Goal: Task Accomplishment & Management: Complete application form

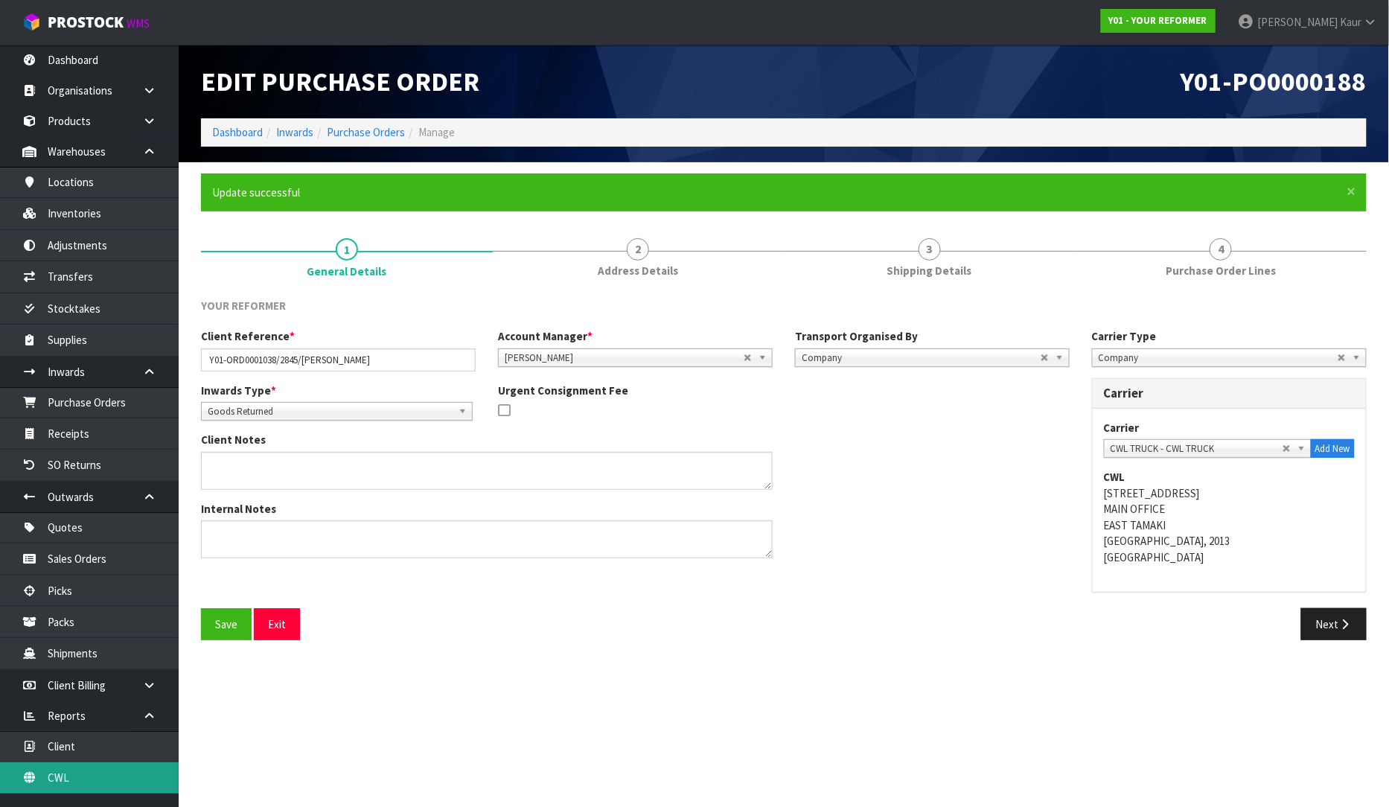
click at [43, 789] on link "CWL" at bounding box center [89, 777] width 179 height 31
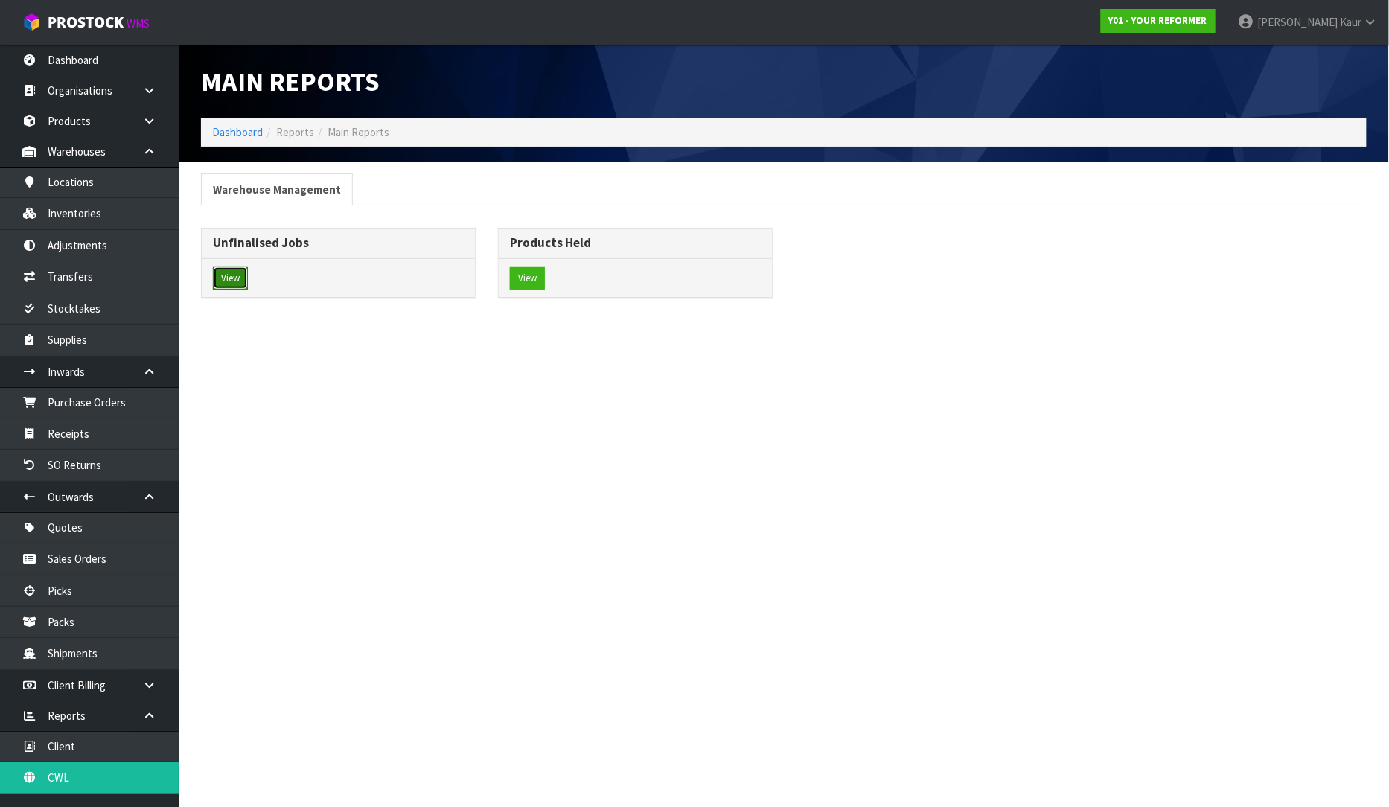
click at [220, 283] on button "View" at bounding box center [230, 278] width 35 height 24
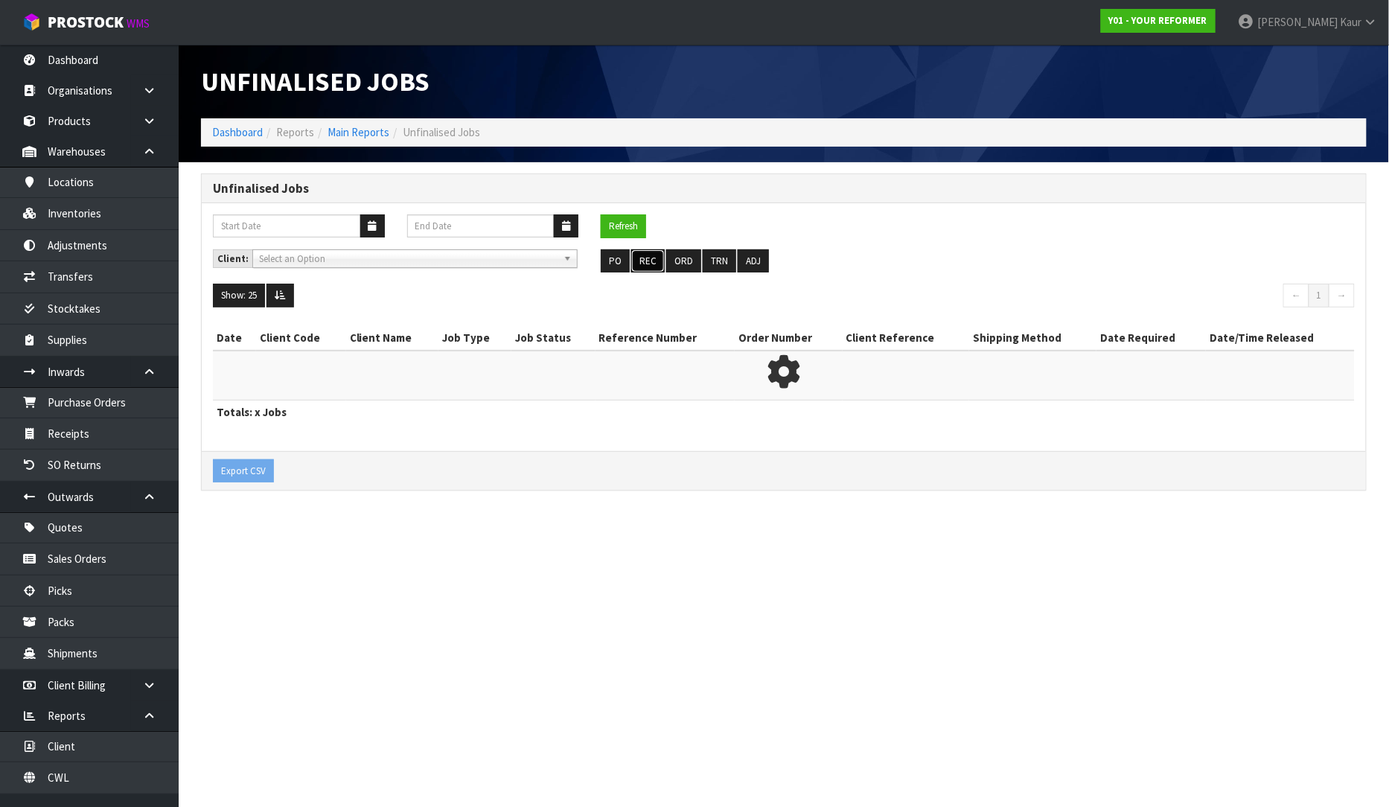
click at [636, 266] on button "REC" at bounding box center [647, 261] width 33 height 24
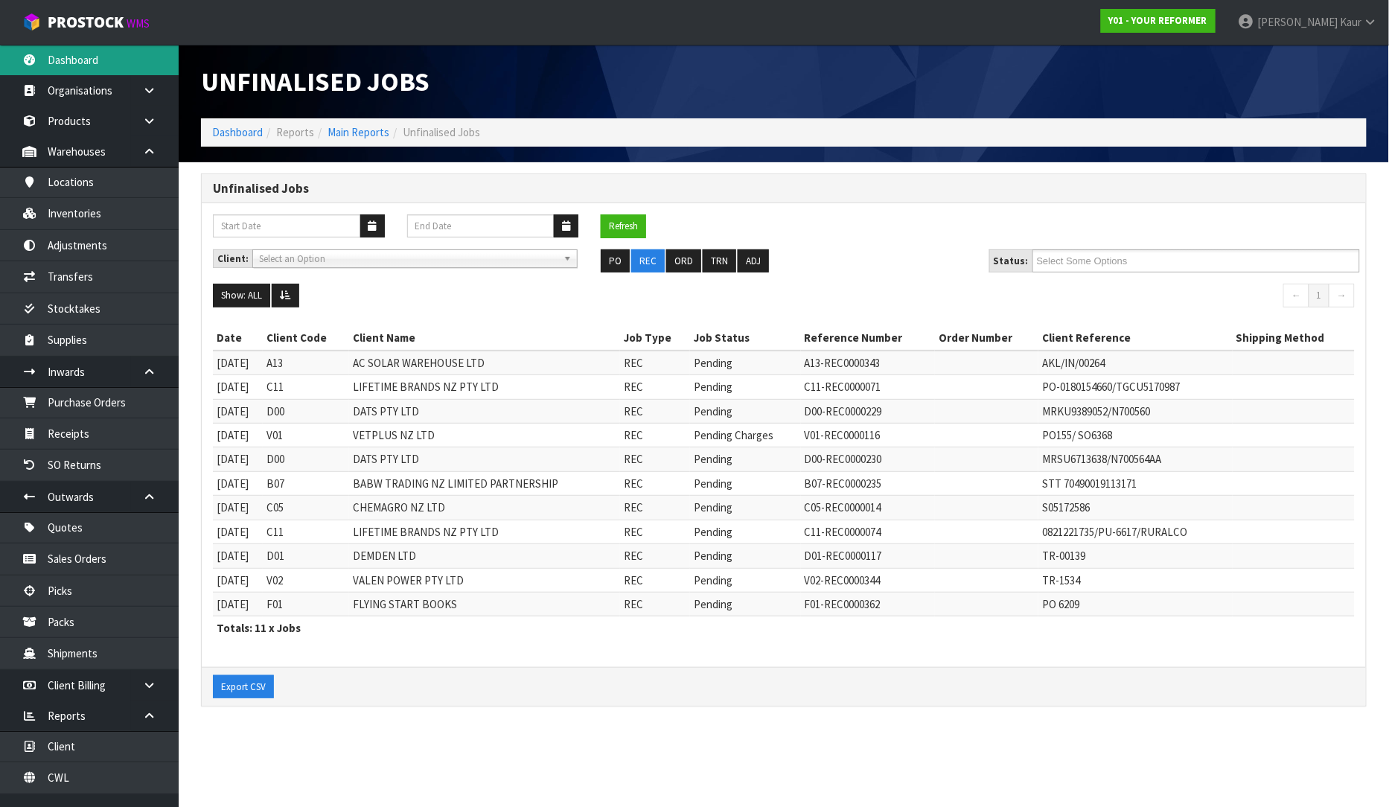
drag, startPoint x: 135, startPoint y: 53, endPoint x: 147, endPoint y: 147, distance: 94.6
click at [134, 54] on link "Dashboard" at bounding box center [89, 60] width 179 height 31
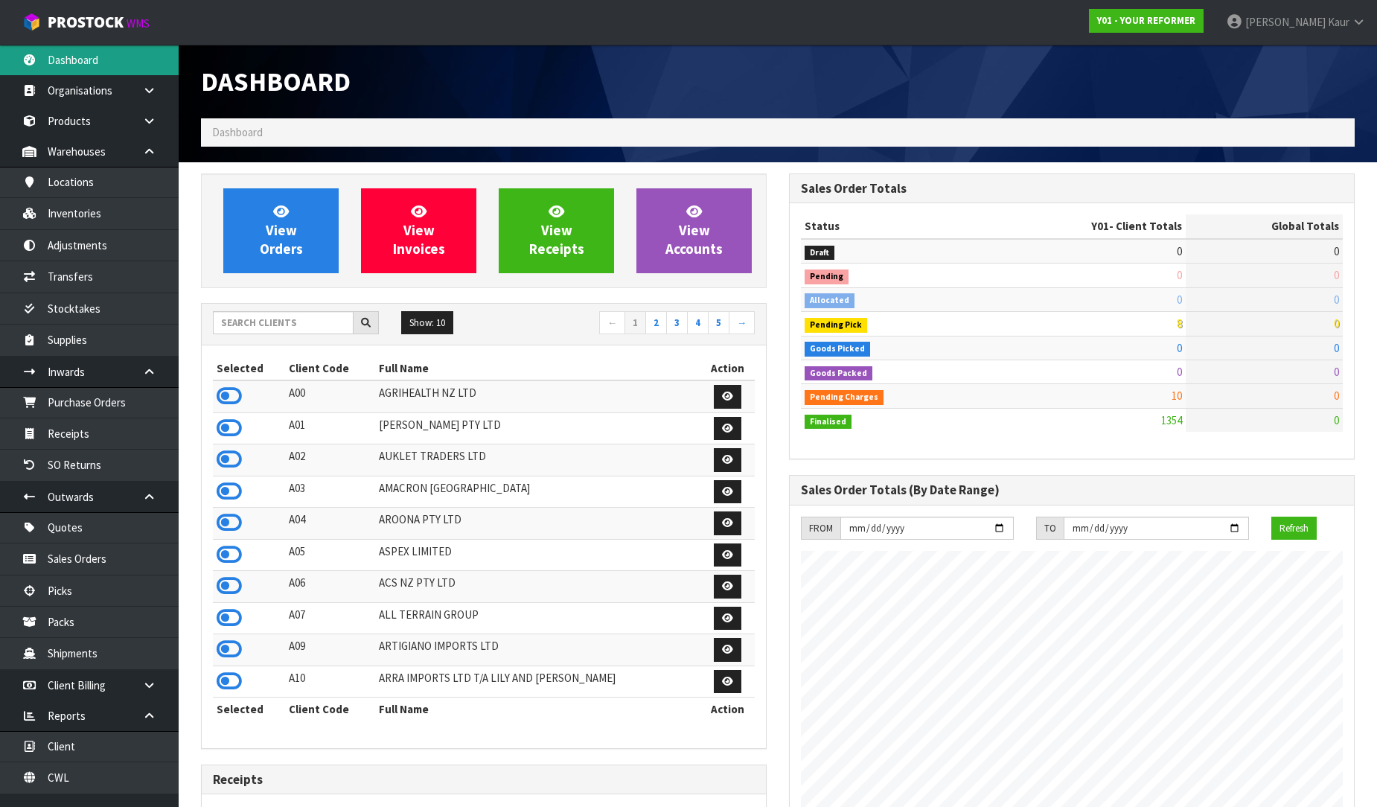
scroll to position [1054, 588]
click at [242, 324] on input "text" at bounding box center [283, 322] width 141 height 23
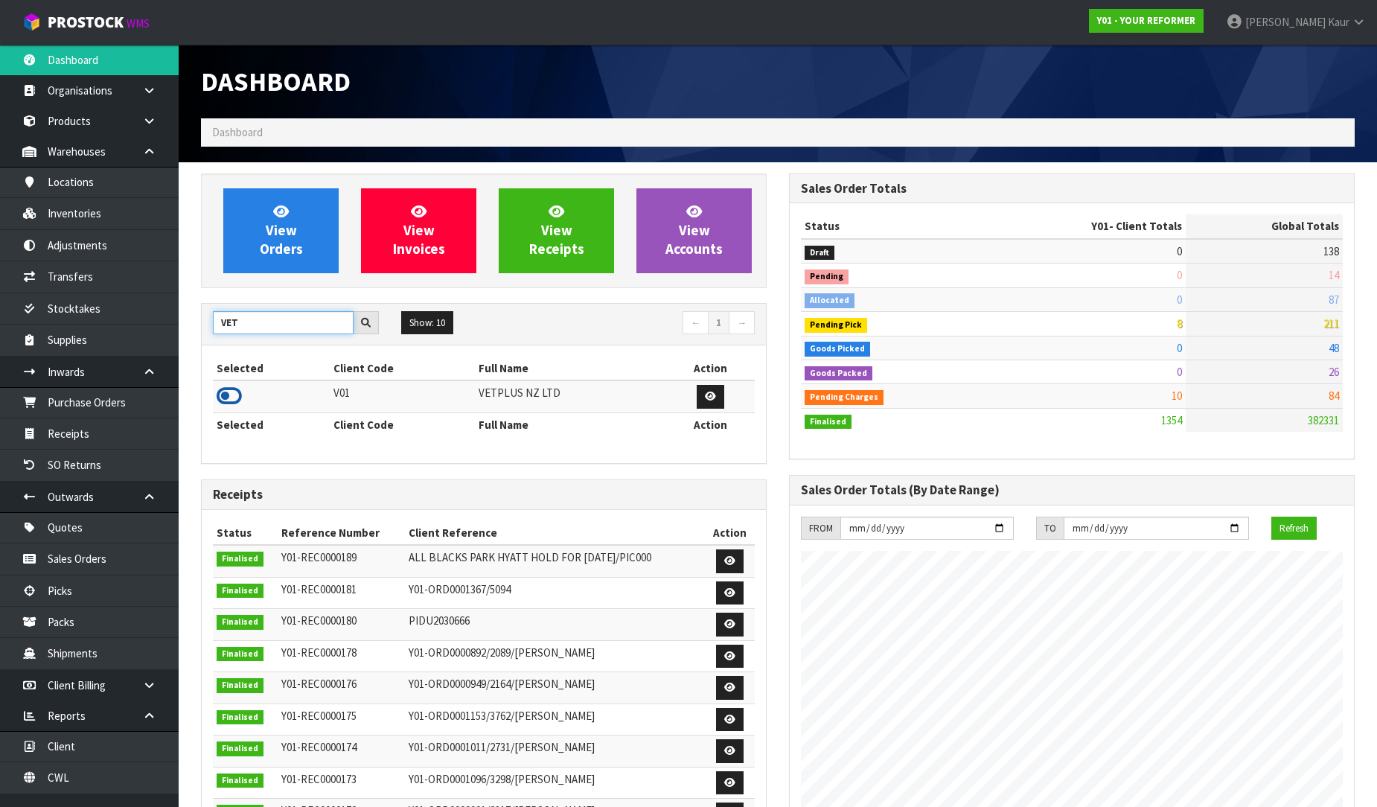
type input "VET"
click at [231, 389] on icon at bounding box center [229, 396] width 25 height 22
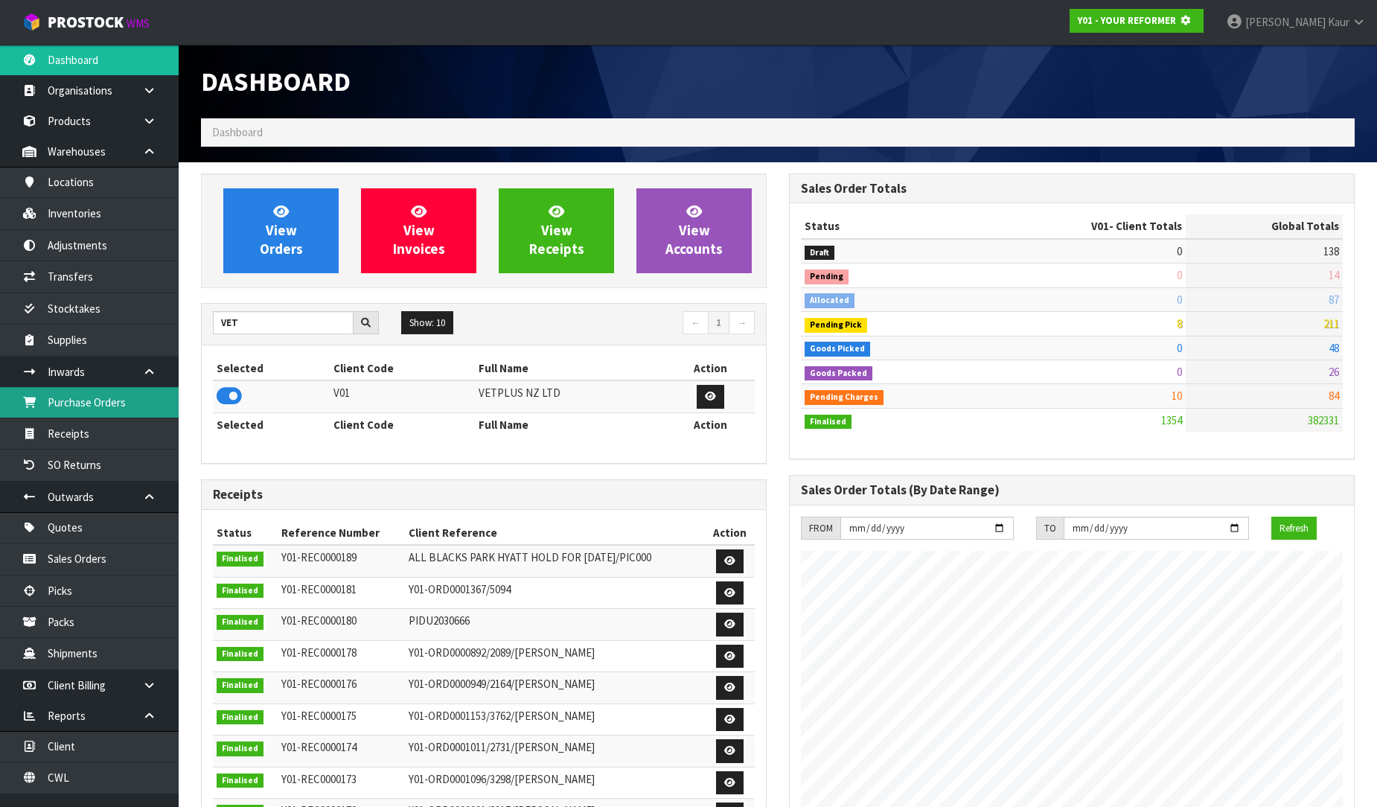
scroll to position [928, 588]
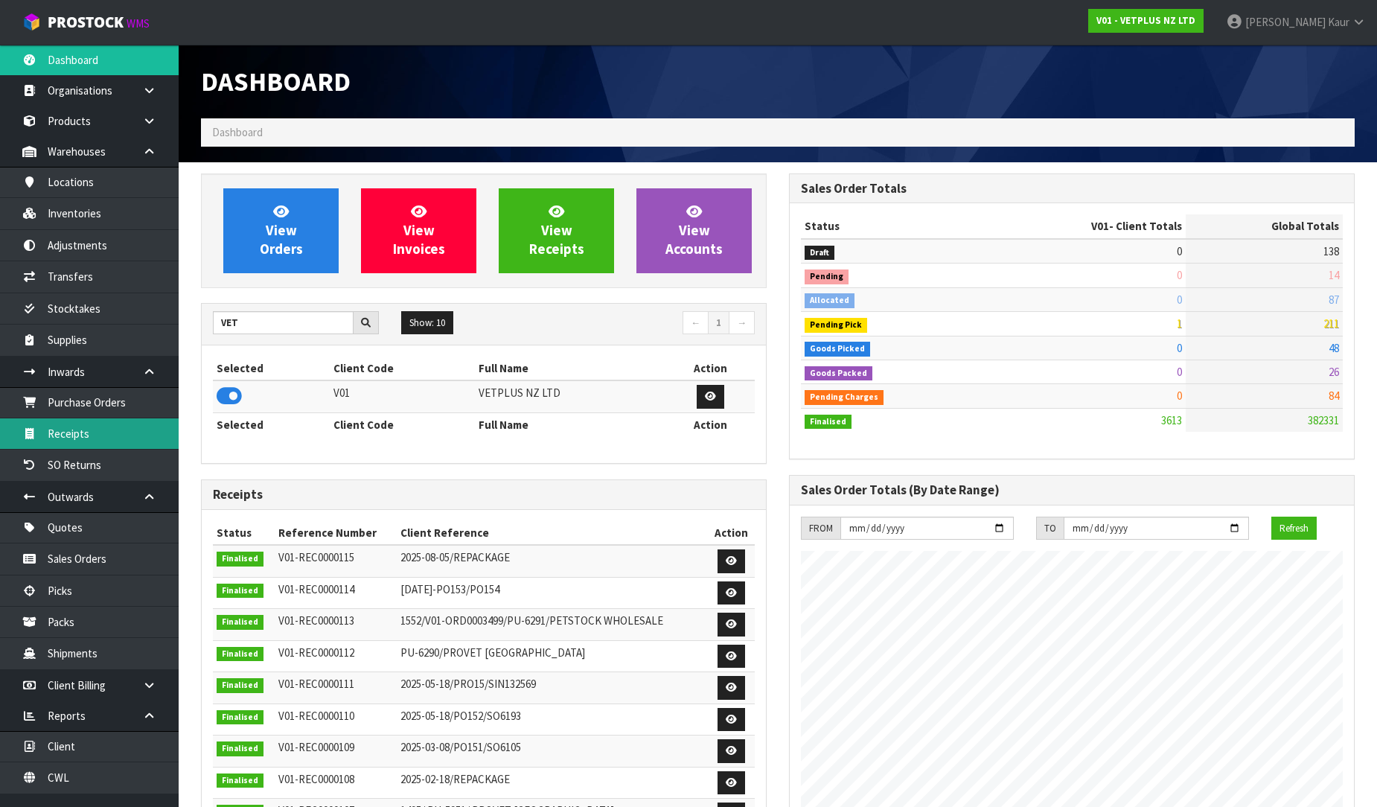
click at [134, 428] on link "Receipts" at bounding box center [89, 433] width 179 height 31
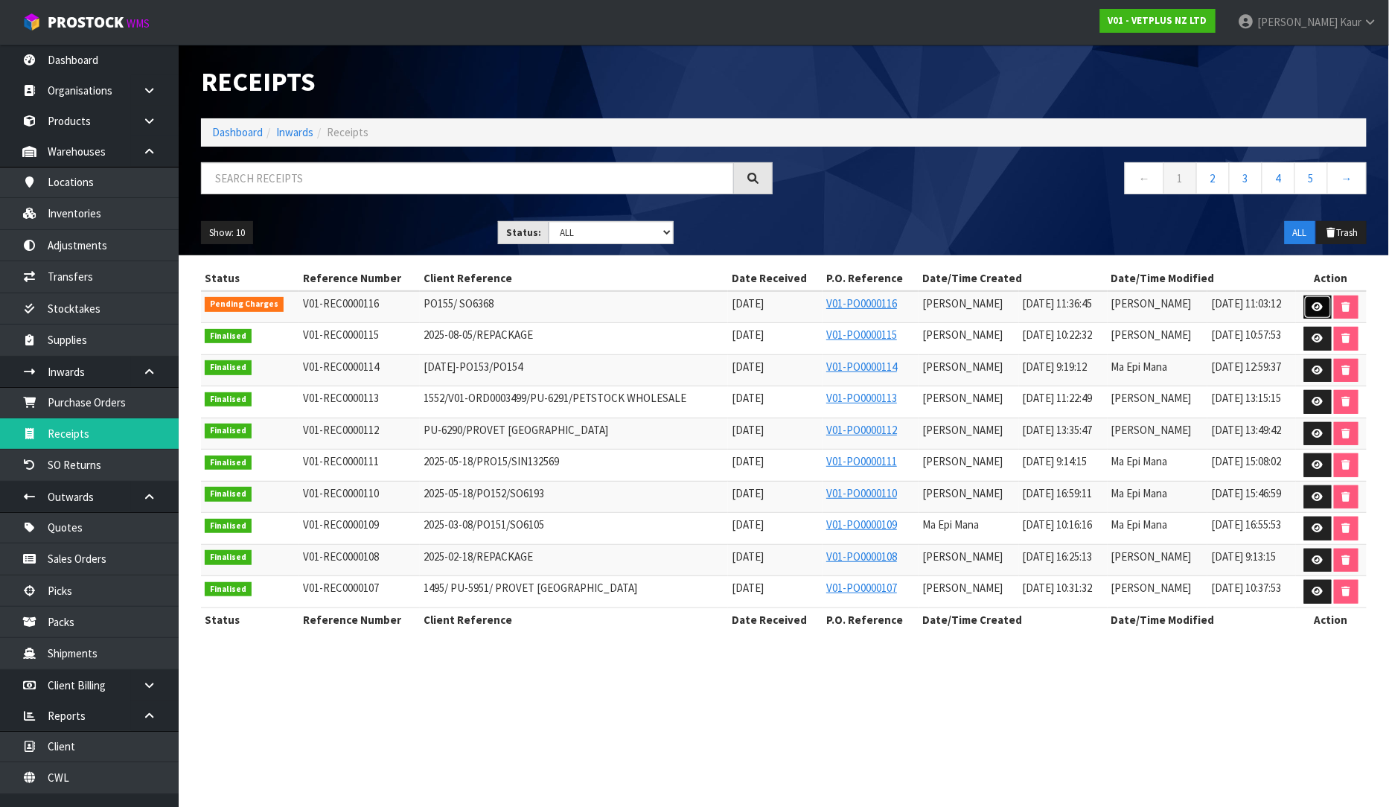
click at [1326, 304] on link at bounding box center [1318, 307] width 28 height 24
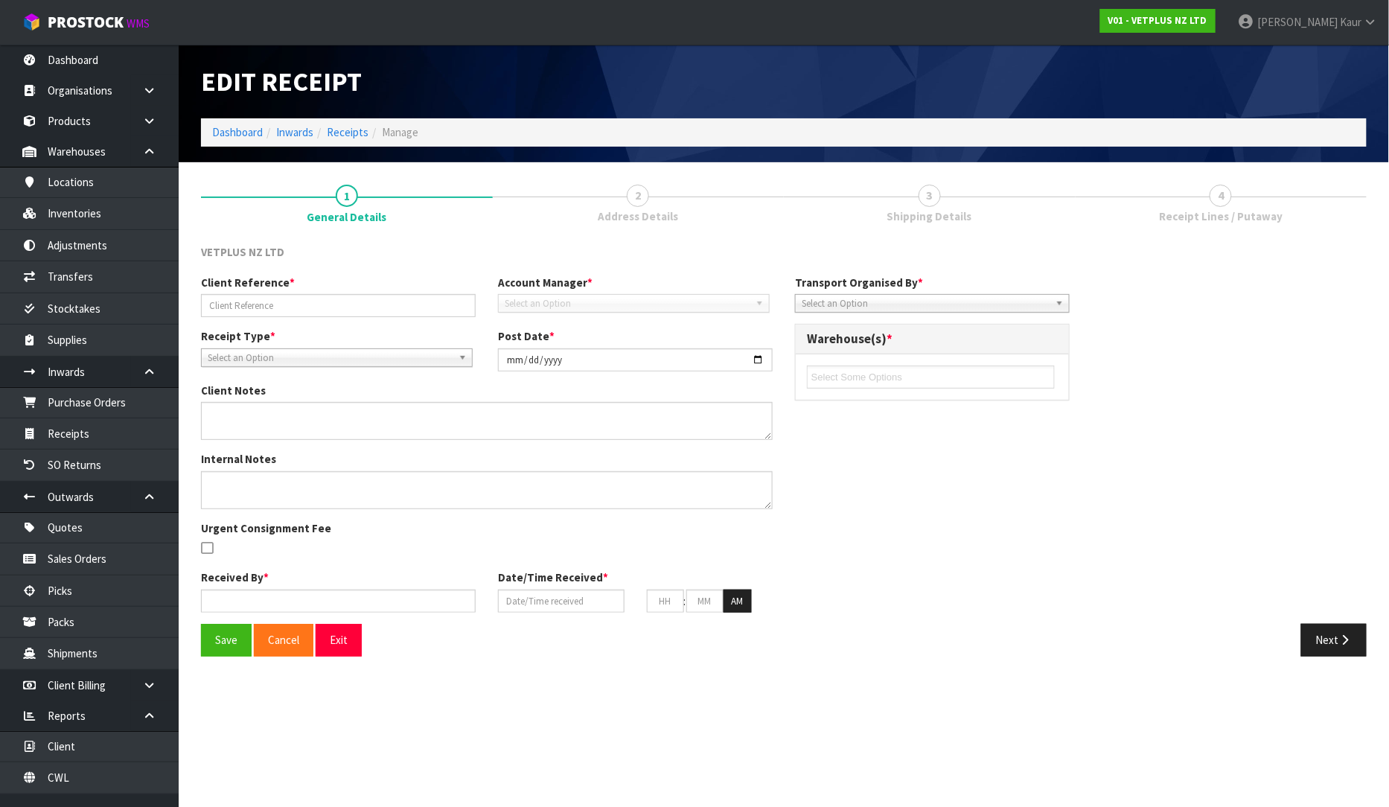
type input "PO155/ SO6368"
type input "[DATE]"
type textarea "PLEASE FIND BELOW VARIANCE WE DID NOT RECEIVED 50700 X 48 QUANTITY. WE RECEIVED…"
type input "[PERSON_NAME]"
type input "[DATE]"
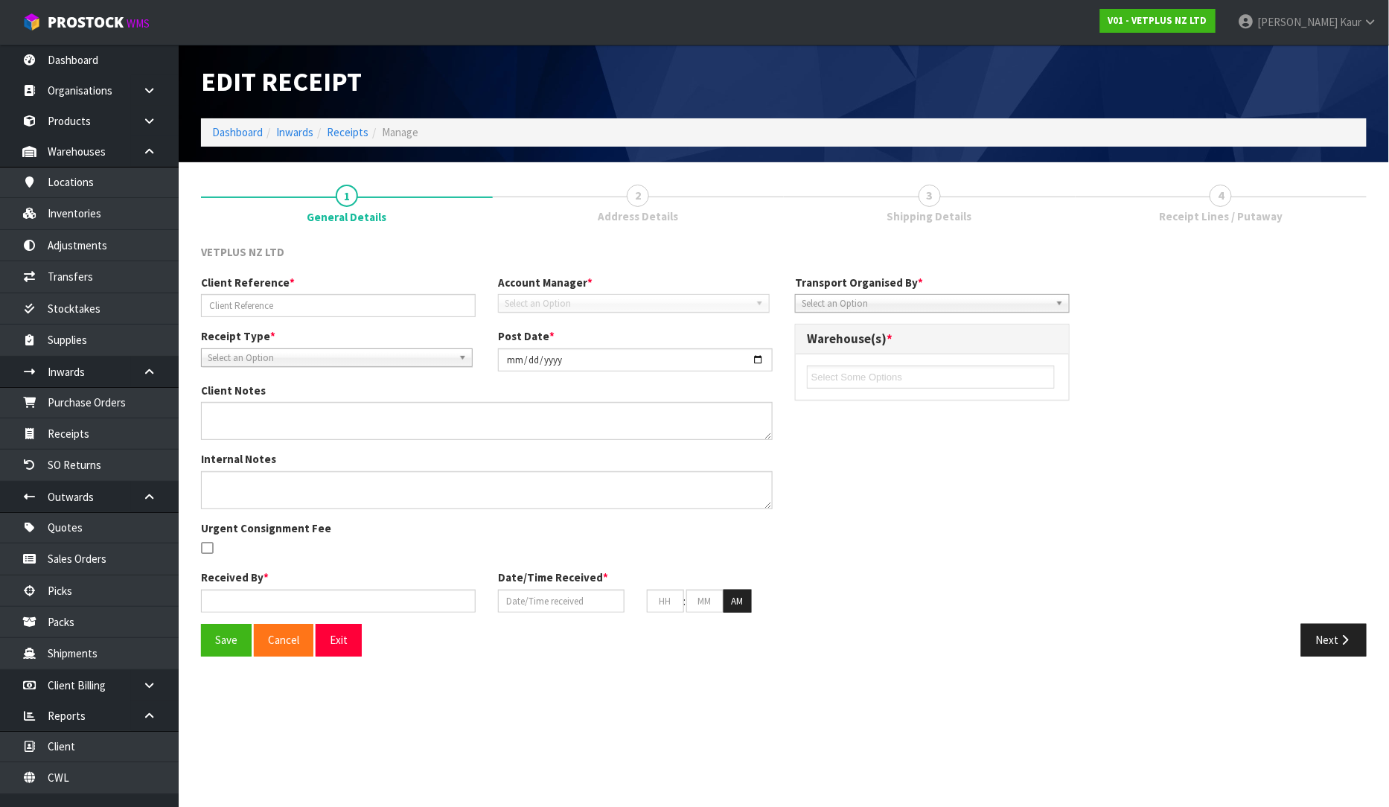
type input "11"
type input "36"
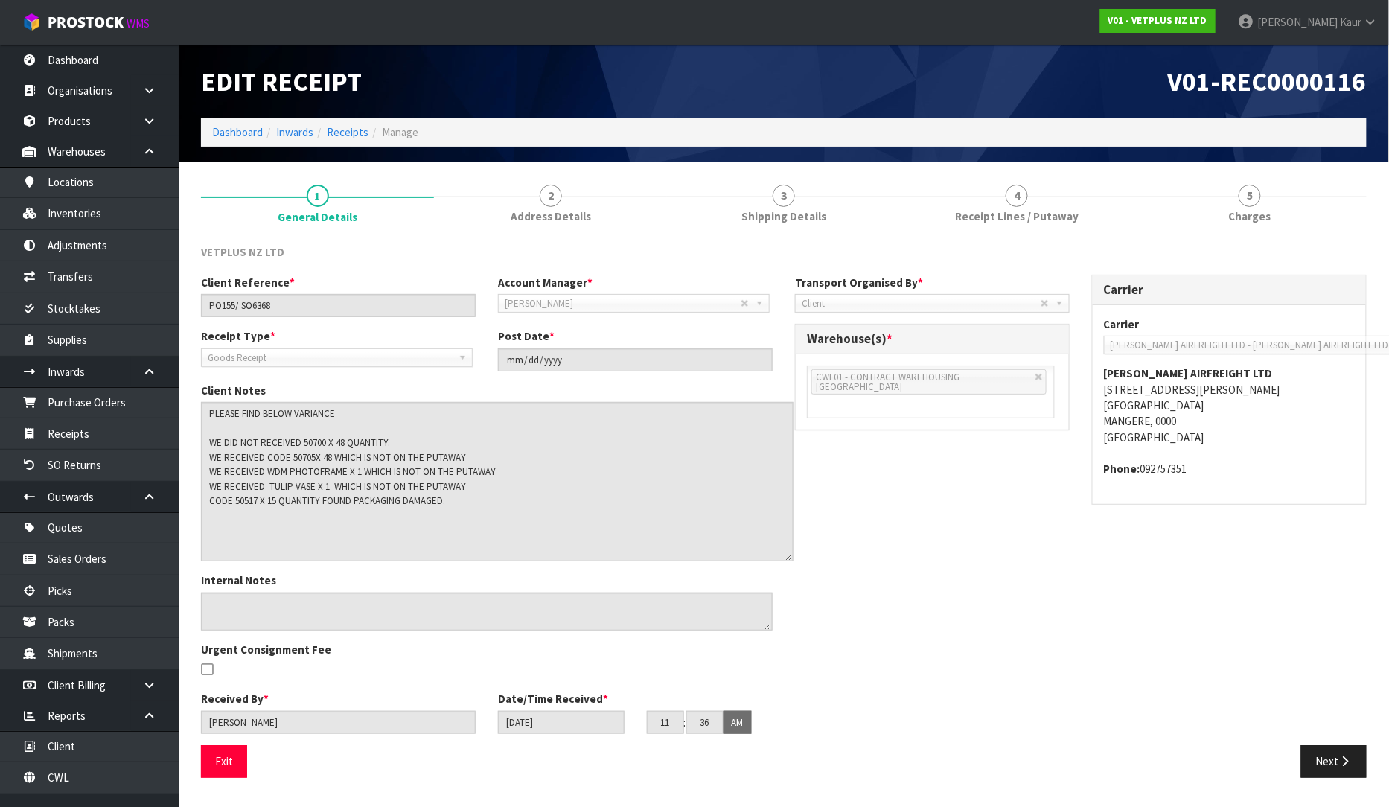
drag, startPoint x: 763, startPoint y: 435, endPoint x: 784, endPoint y: 557, distance: 123.1
click at [784, 557] on textarea at bounding box center [497, 481] width 592 height 159
click at [1333, 760] on button "Next" at bounding box center [1333, 761] width 65 height 32
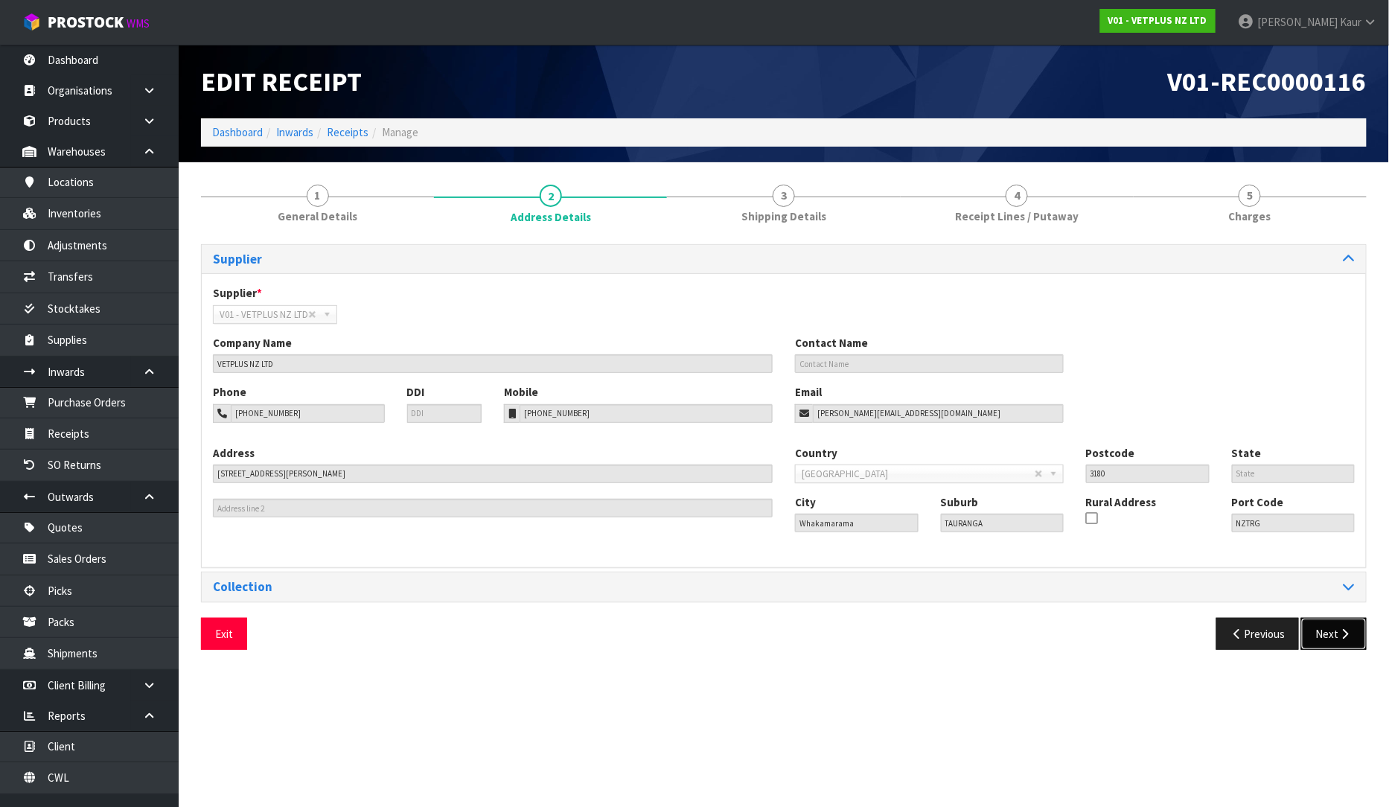
click at [1333, 618] on button "Next" at bounding box center [1333, 634] width 65 height 32
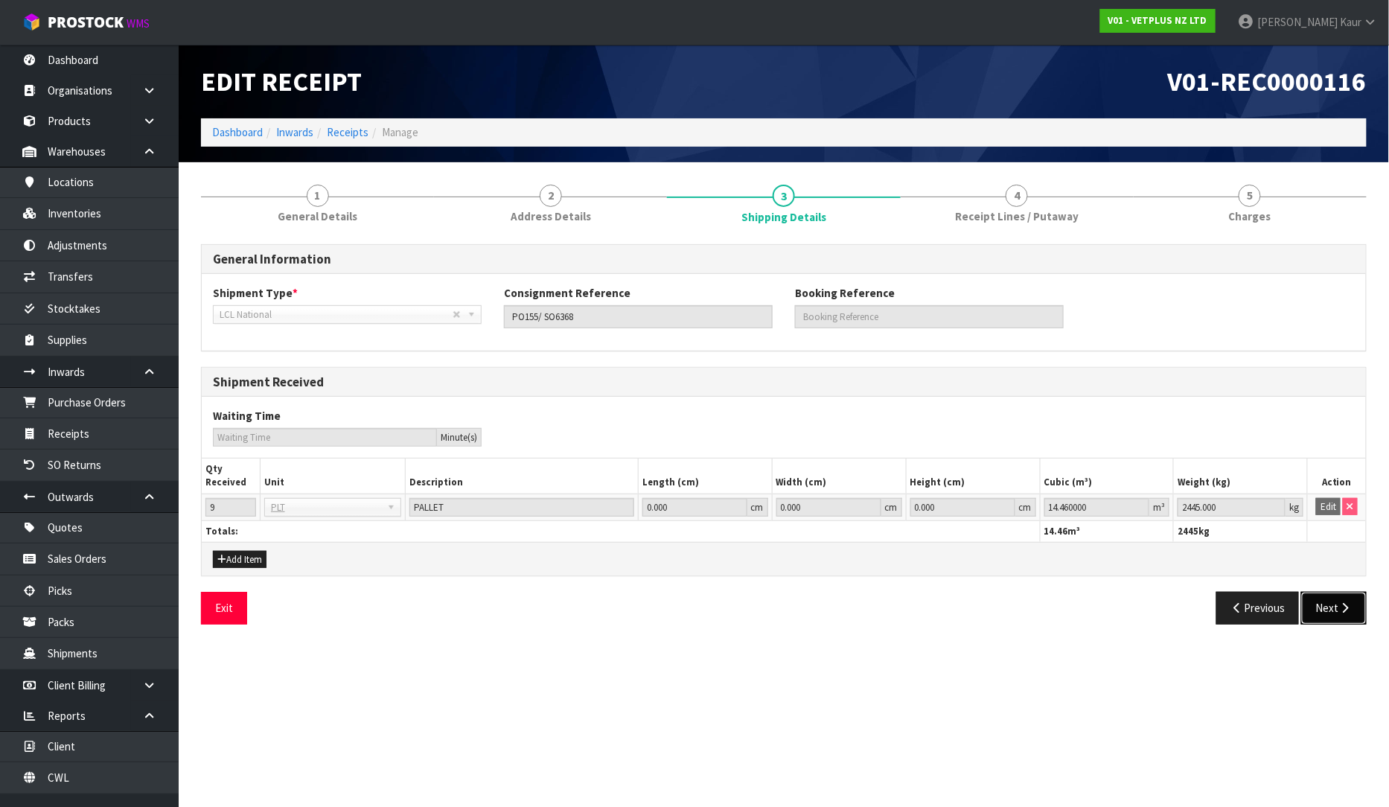
click at [1333, 615] on button "Next" at bounding box center [1333, 608] width 65 height 32
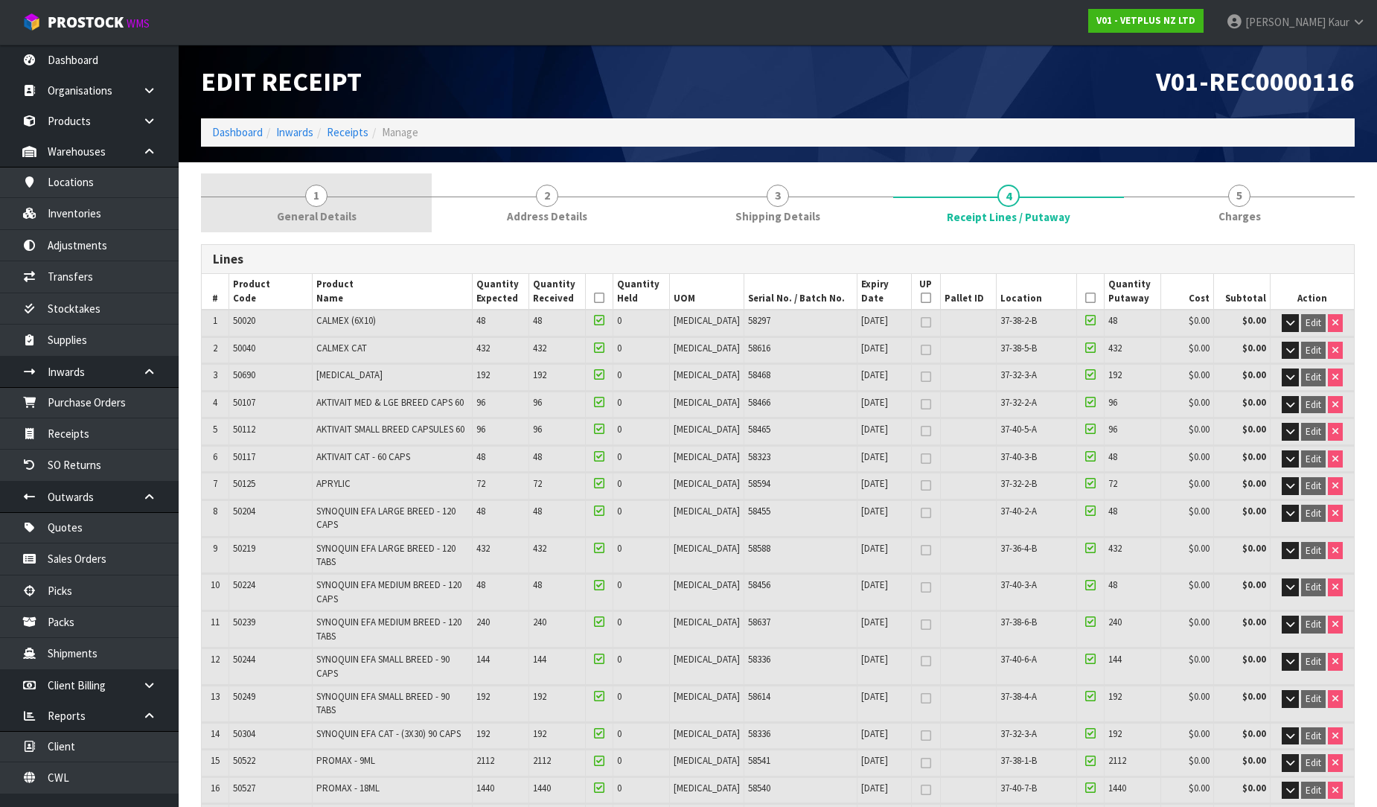
click at [287, 214] on span "General Details" at bounding box center [317, 216] width 80 height 16
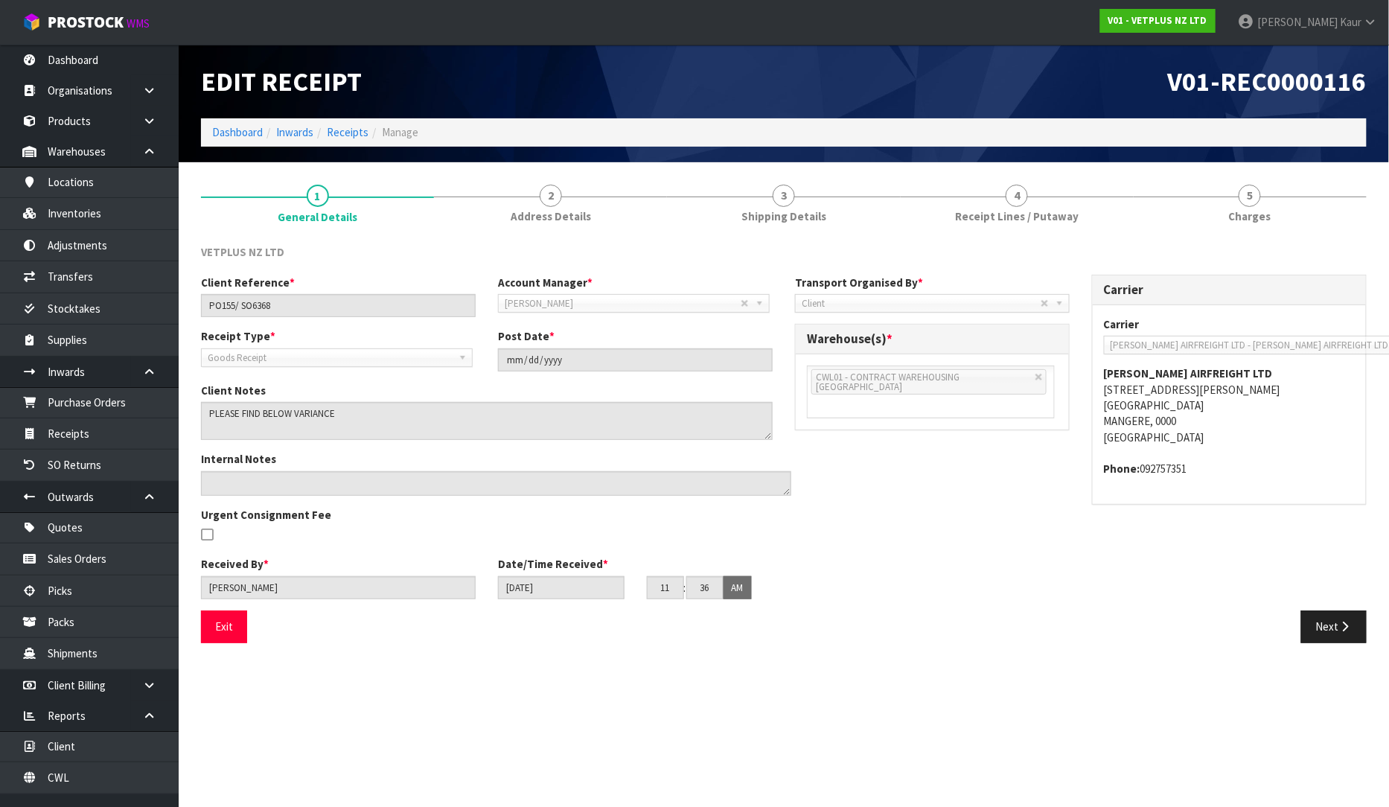
drag, startPoint x: 764, startPoint y: 502, endPoint x: 787, endPoint y: 456, distance: 51.3
click at [785, 465] on div "Client Reference * PO155/ SO6368 Account Manager * [PERSON_NAME] [PERSON_NAME] …" at bounding box center [784, 443] width 1188 height 336
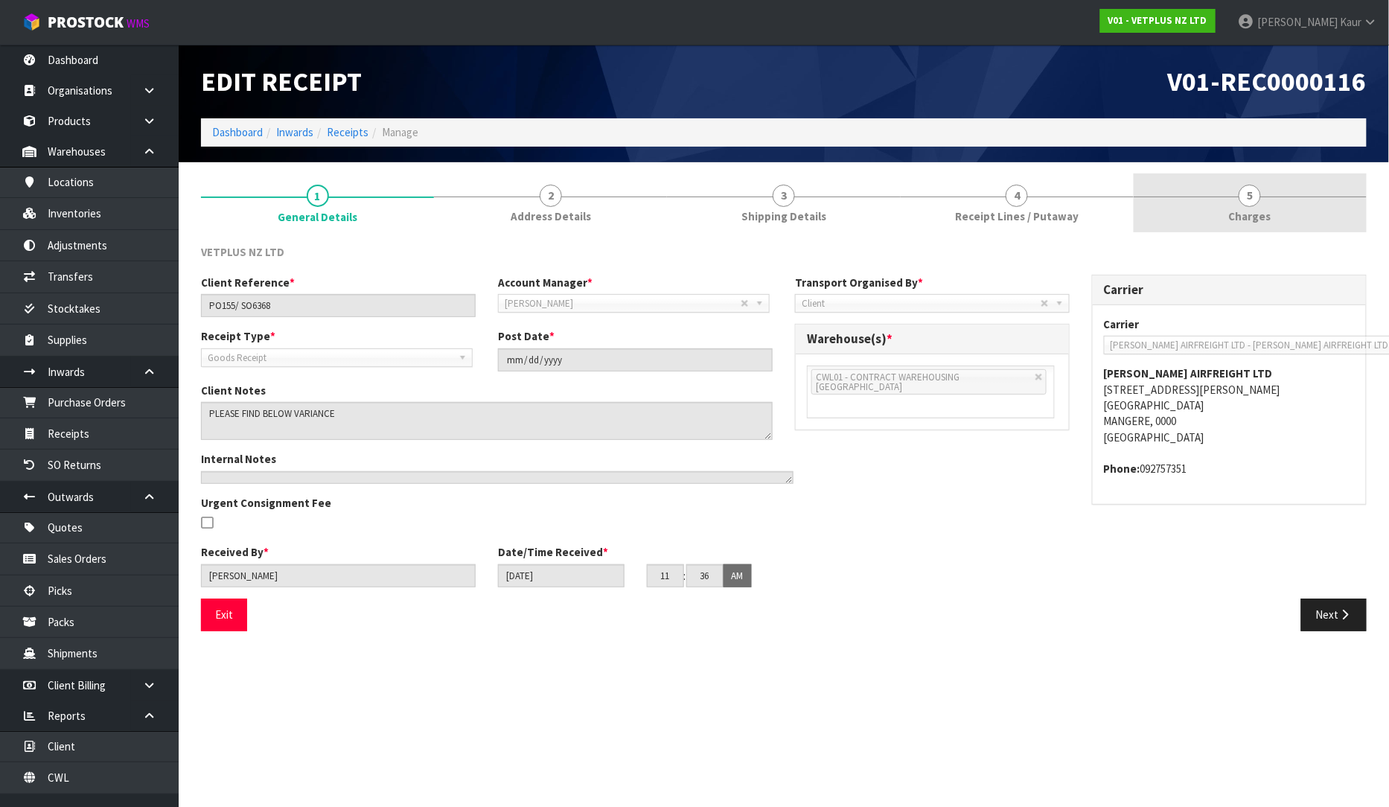
click at [1239, 211] on span "Charges" at bounding box center [1250, 216] width 42 height 16
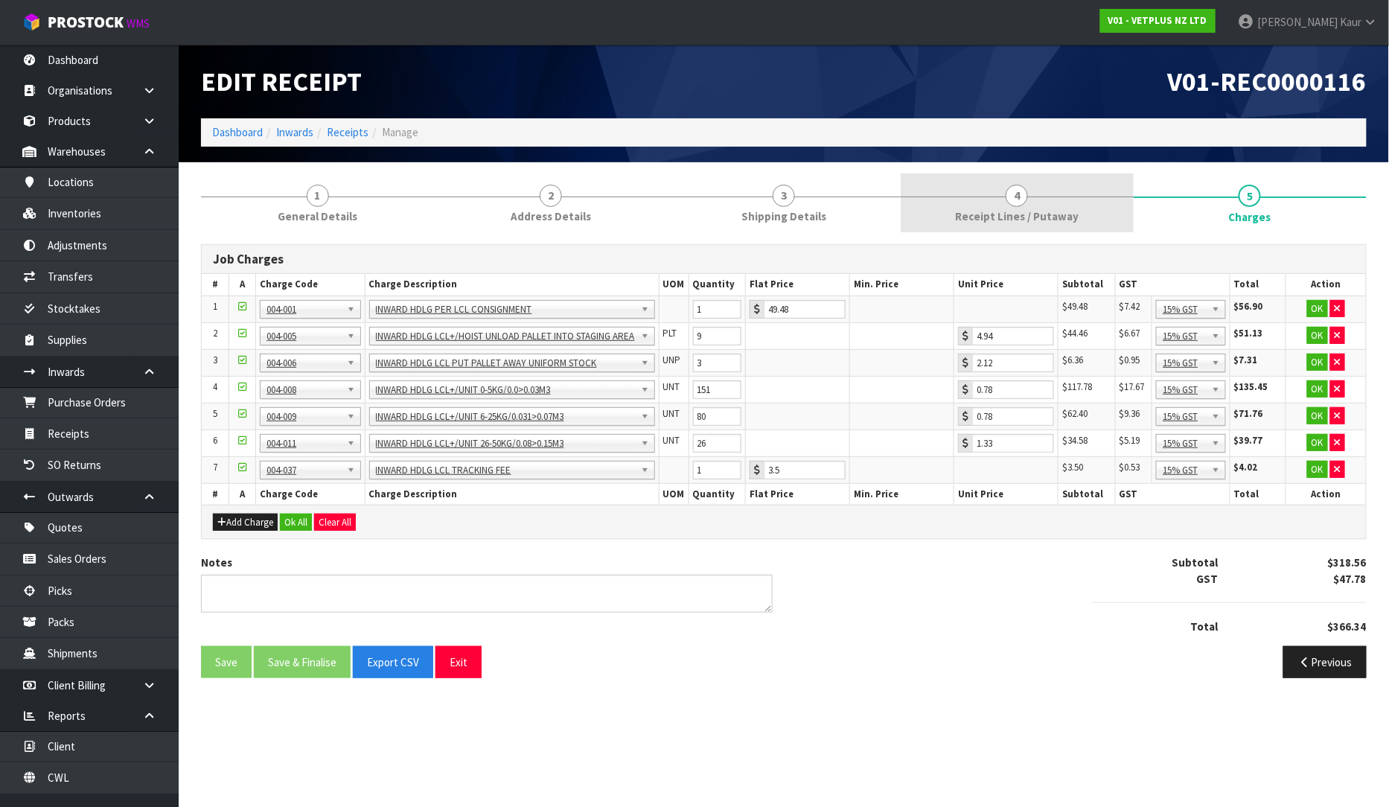
click at [1040, 216] on span "Receipt Lines / Putaway" at bounding box center [1017, 216] width 124 height 16
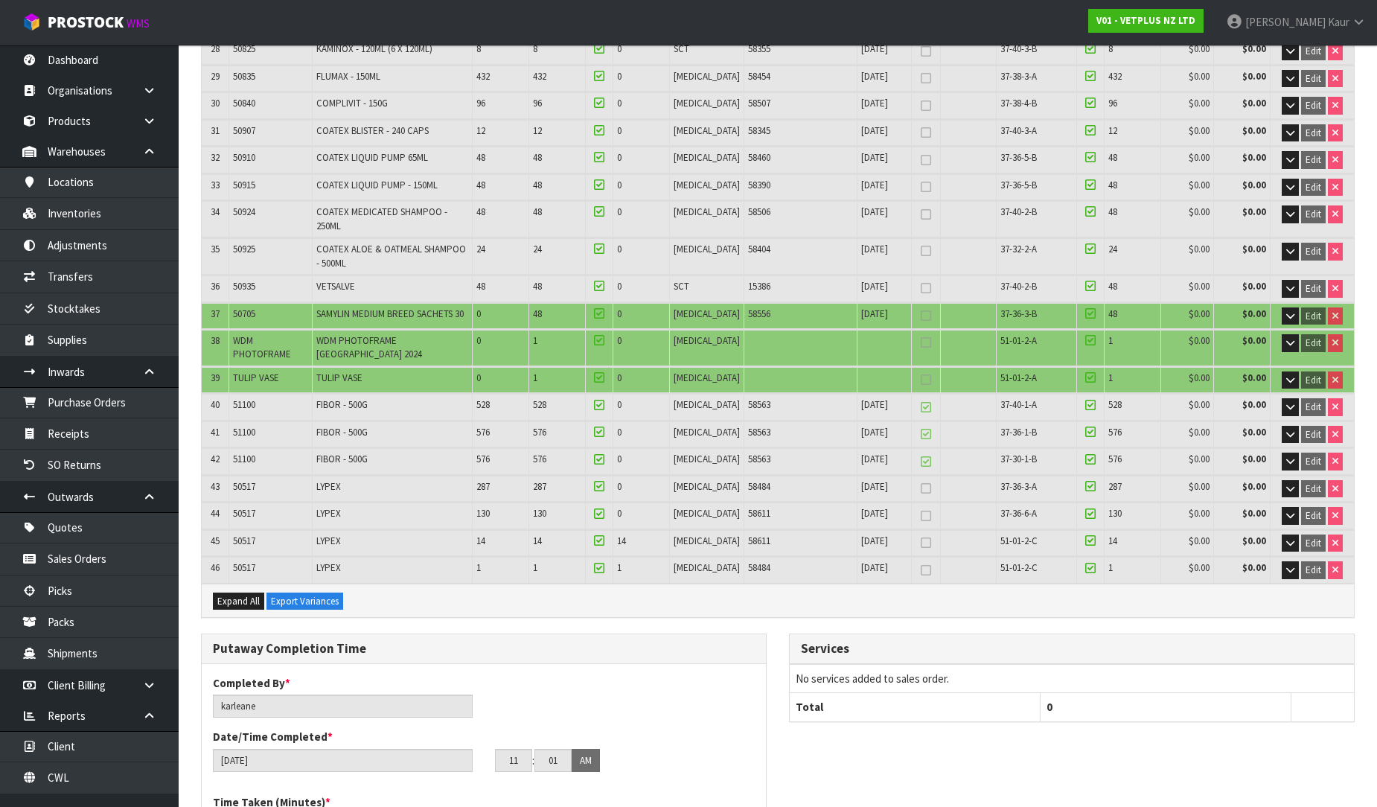
scroll to position [1492, 0]
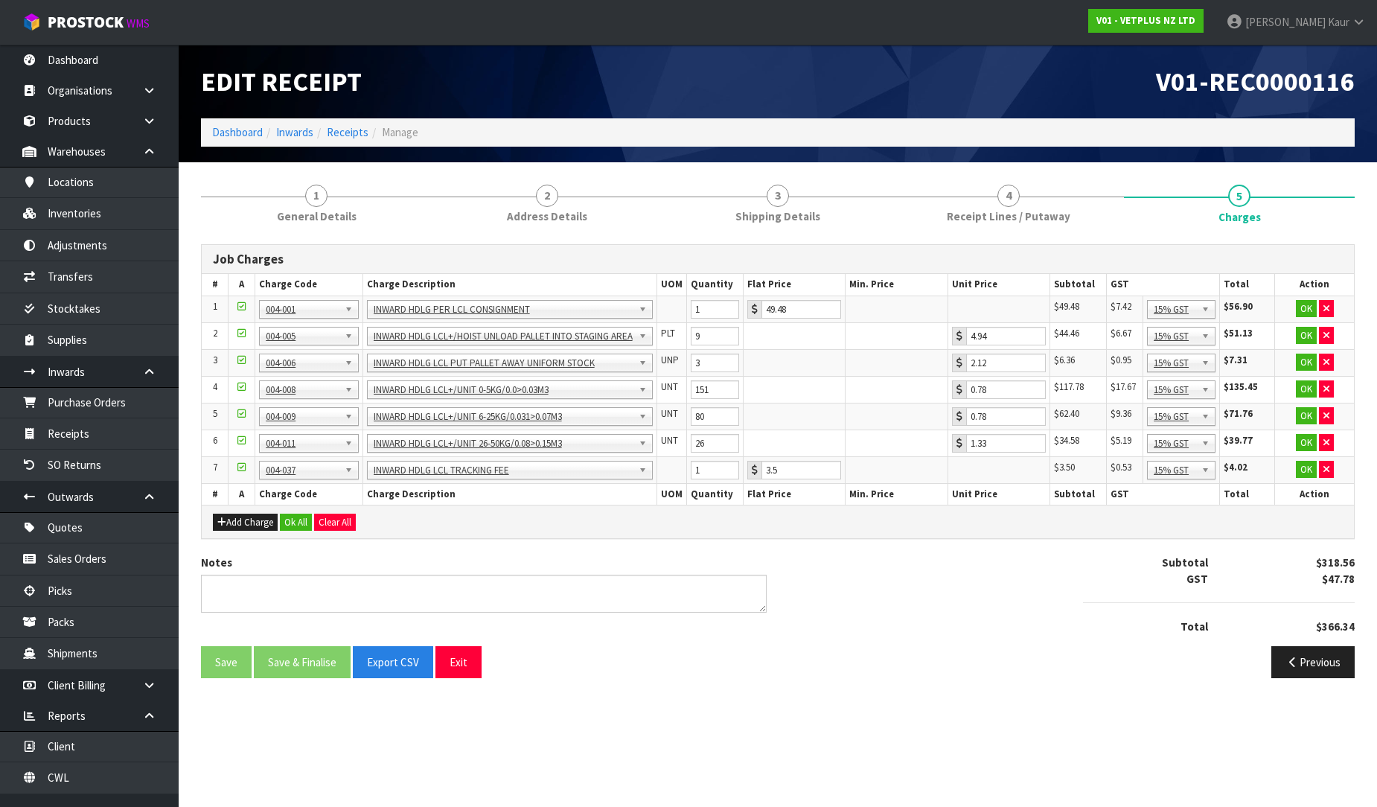
scroll to position [0, 0]
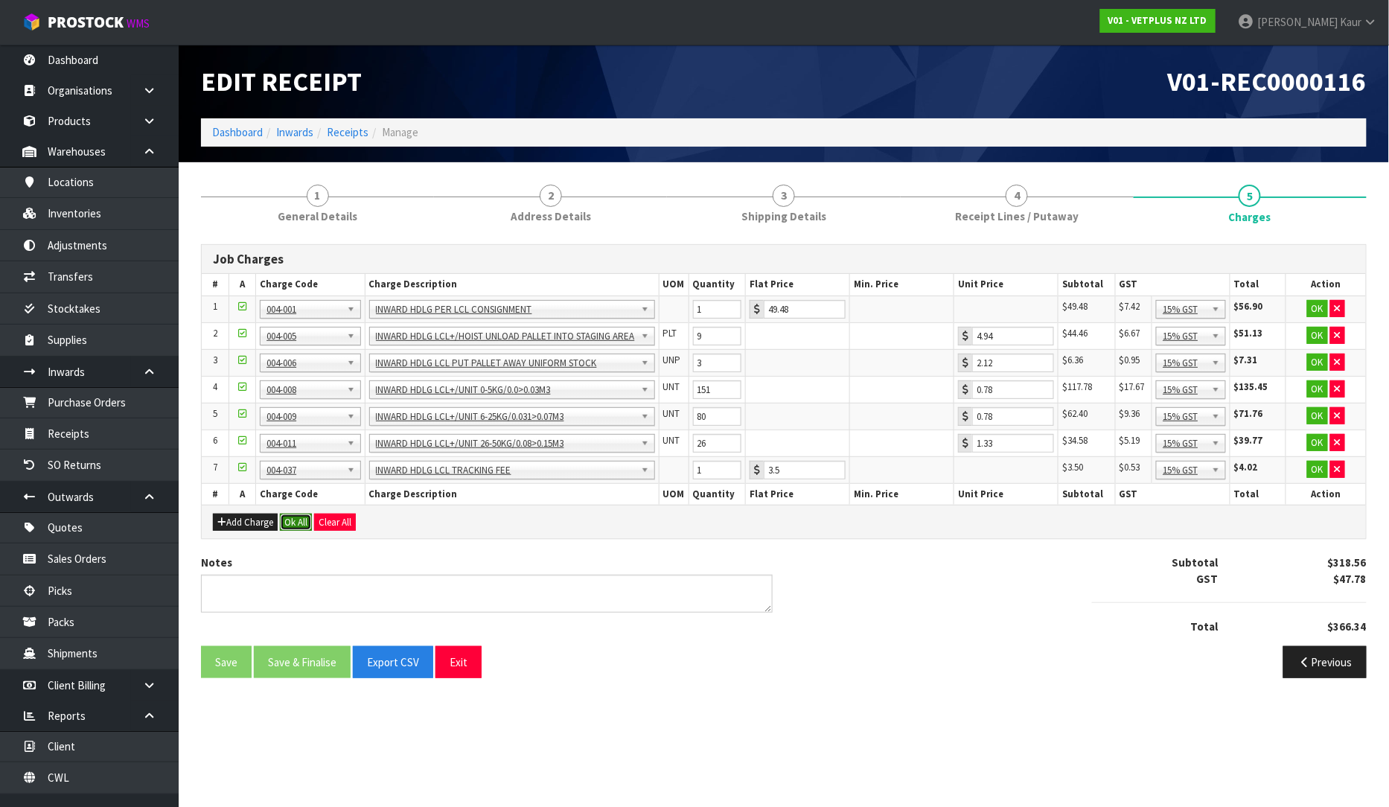
click at [289, 516] on button "Ok All" at bounding box center [296, 522] width 32 height 18
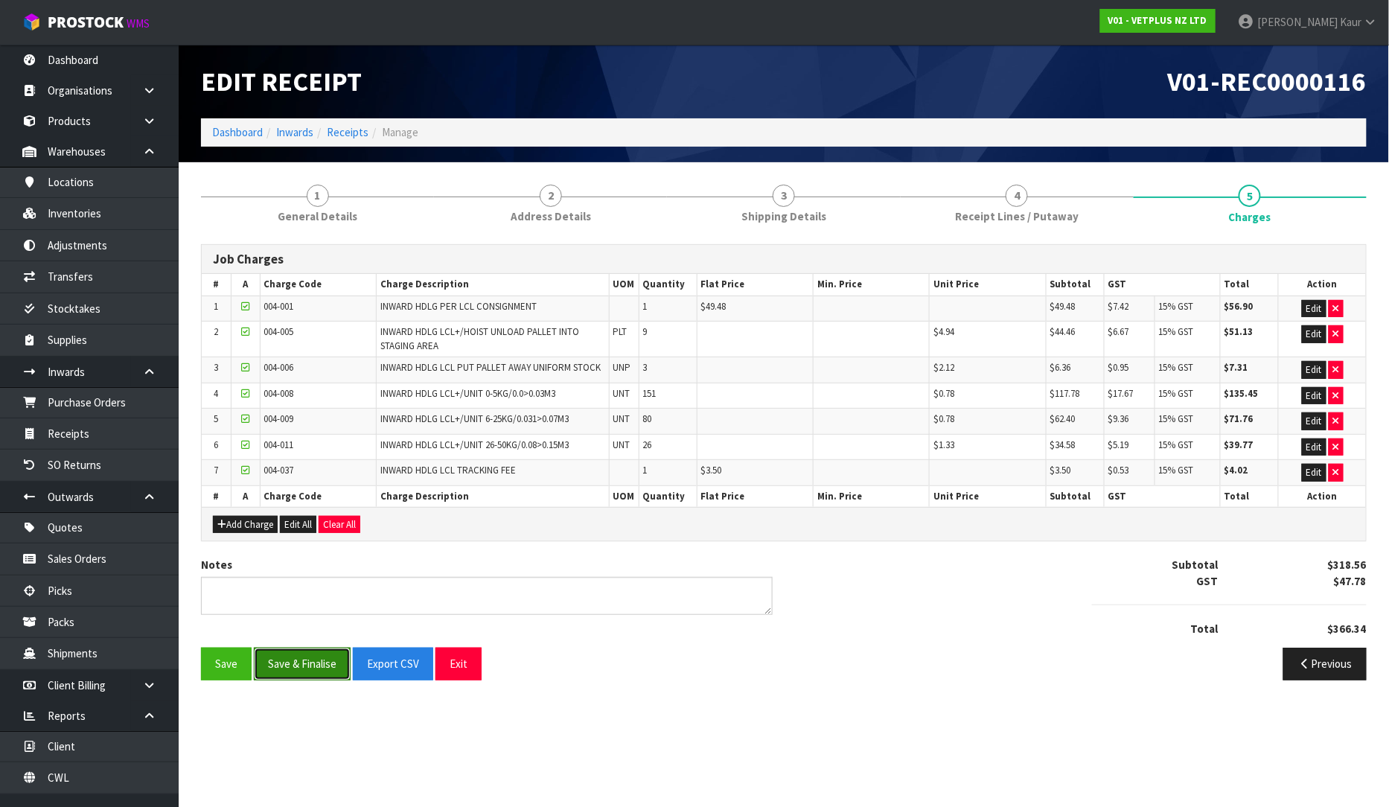
click at [278, 664] on button "Save & Finalise" at bounding box center [302, 663] width 97 height 32
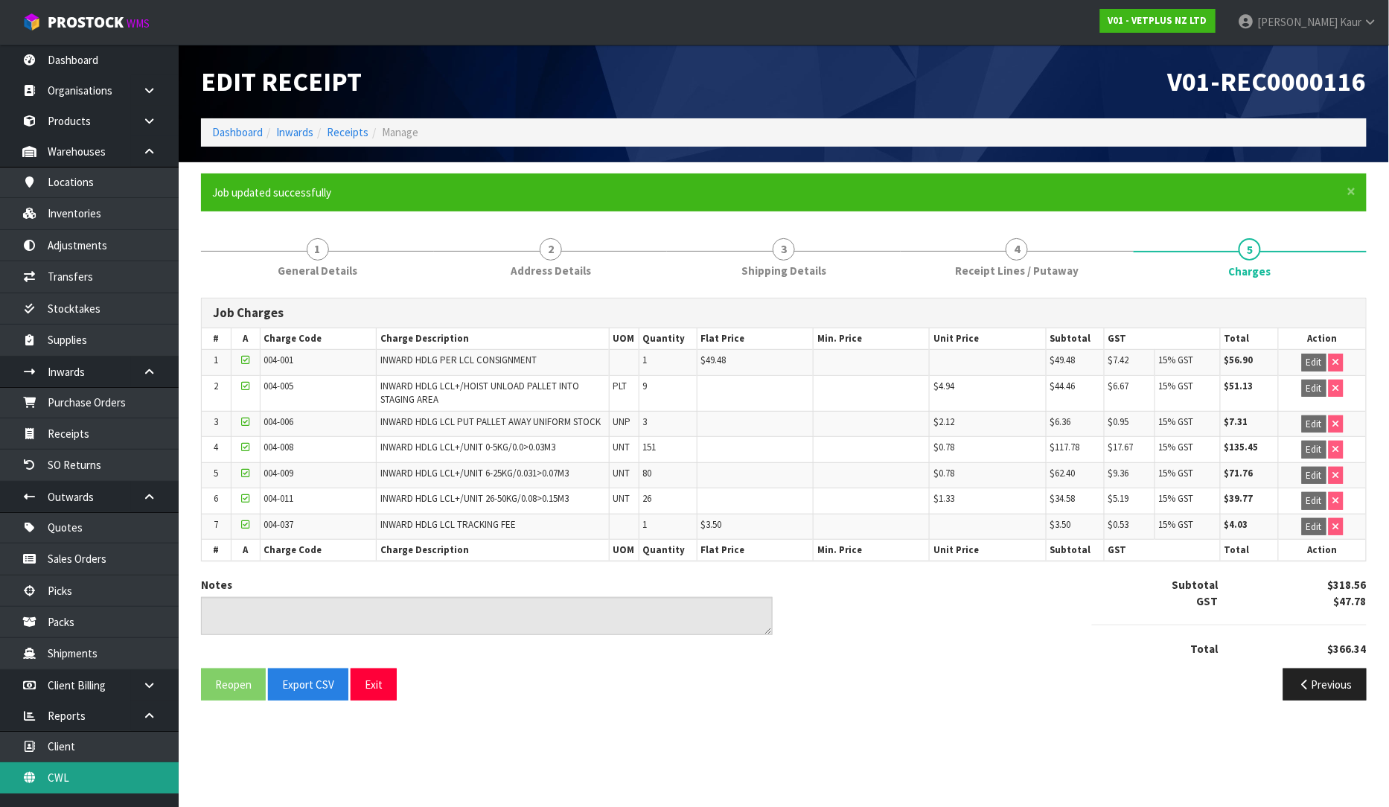
click at [71, 770] on link "CWL" at bounding box center [89, 777] width 179 height 31
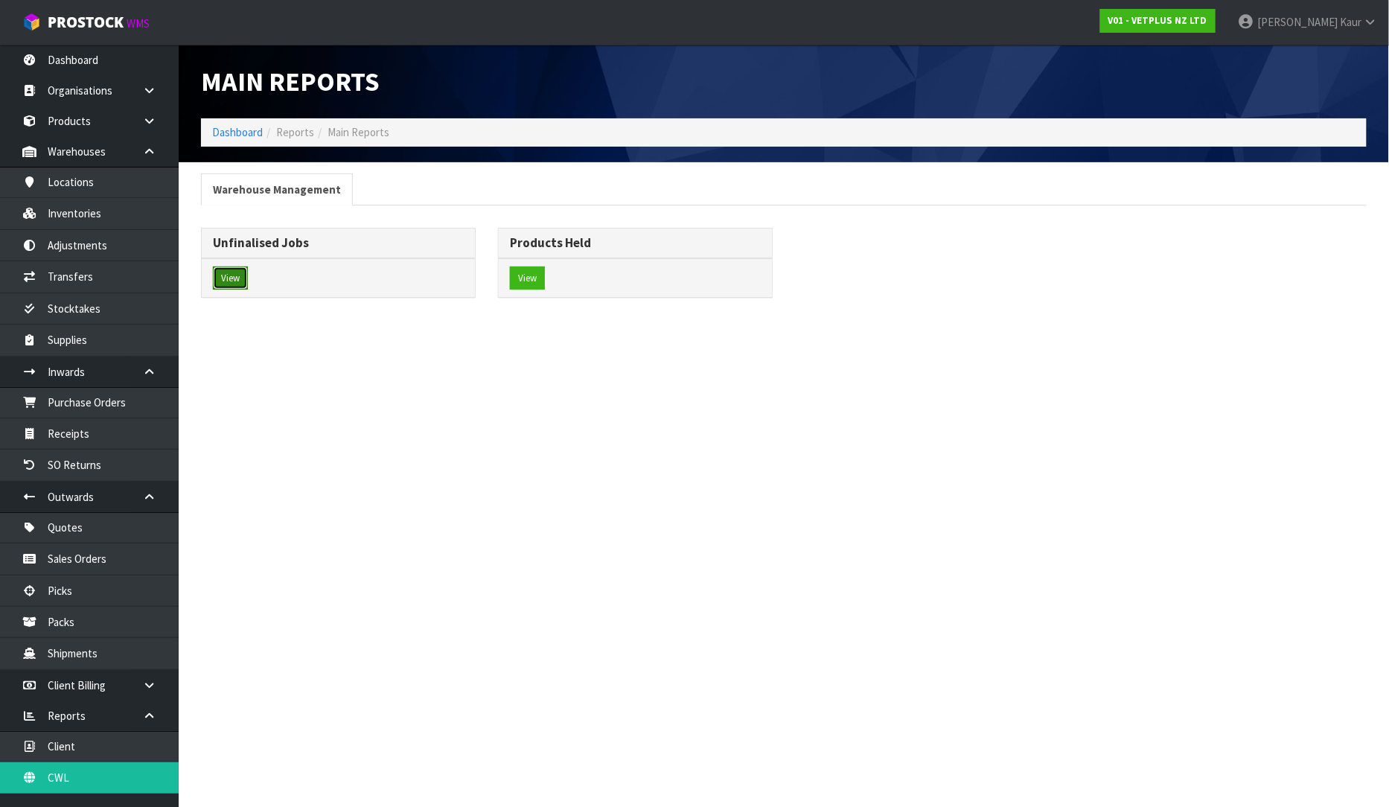
click at [236, 278] on button "View" at bounding box center [230, 278] width 35 height 24
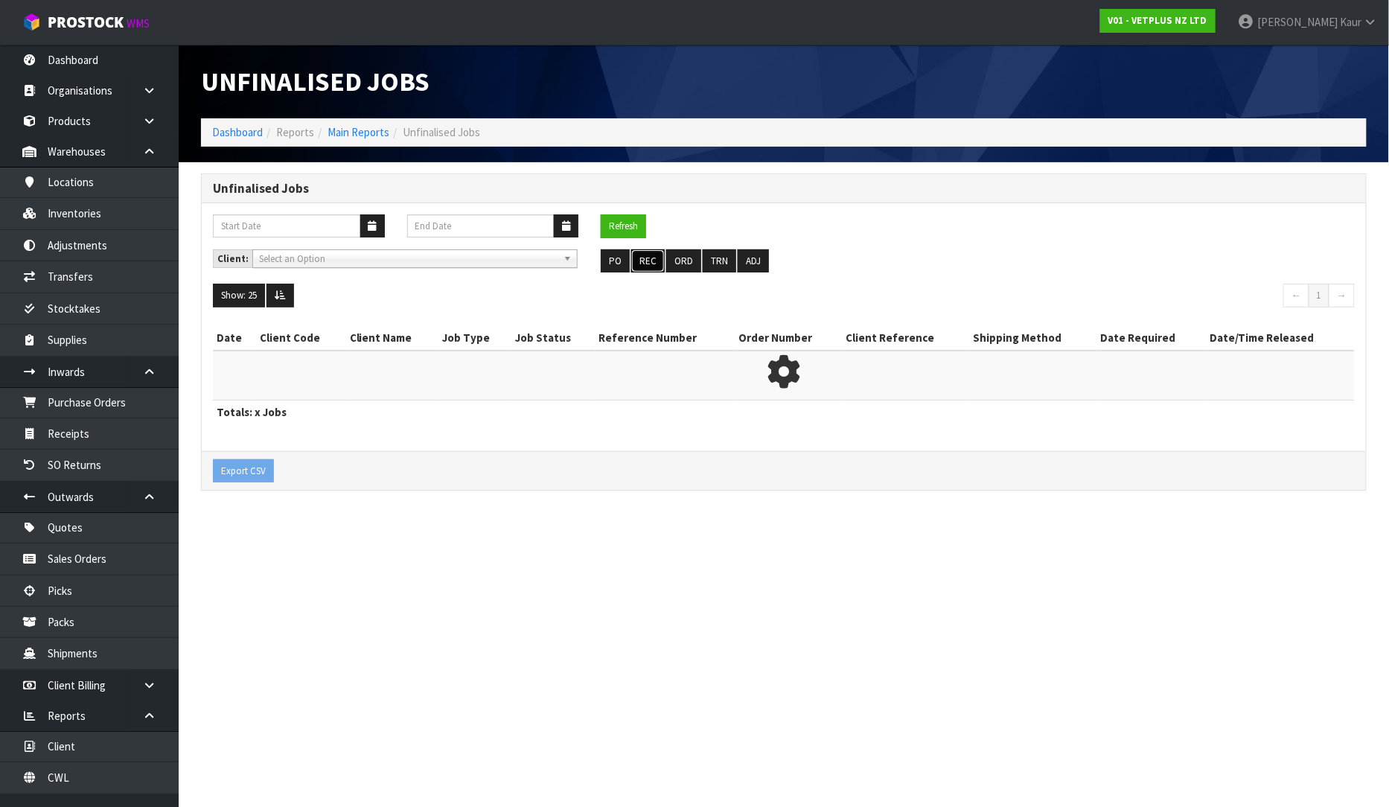
click at [641, 265] on button "REC" at bounding box center [647, 261] width 33 height 24
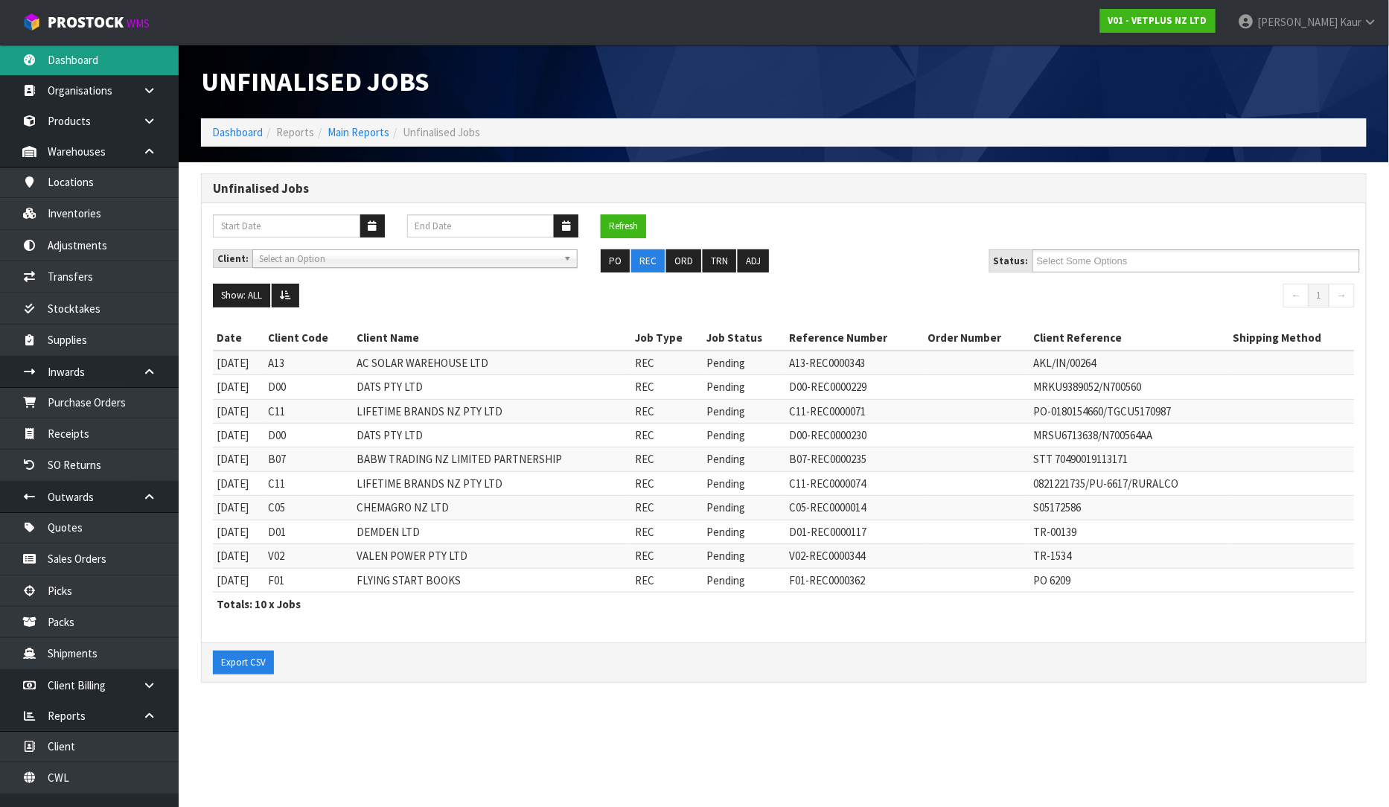
click at [106, 64] on link "Dashboard" at bounding box center [89, 60] width 179 height 31
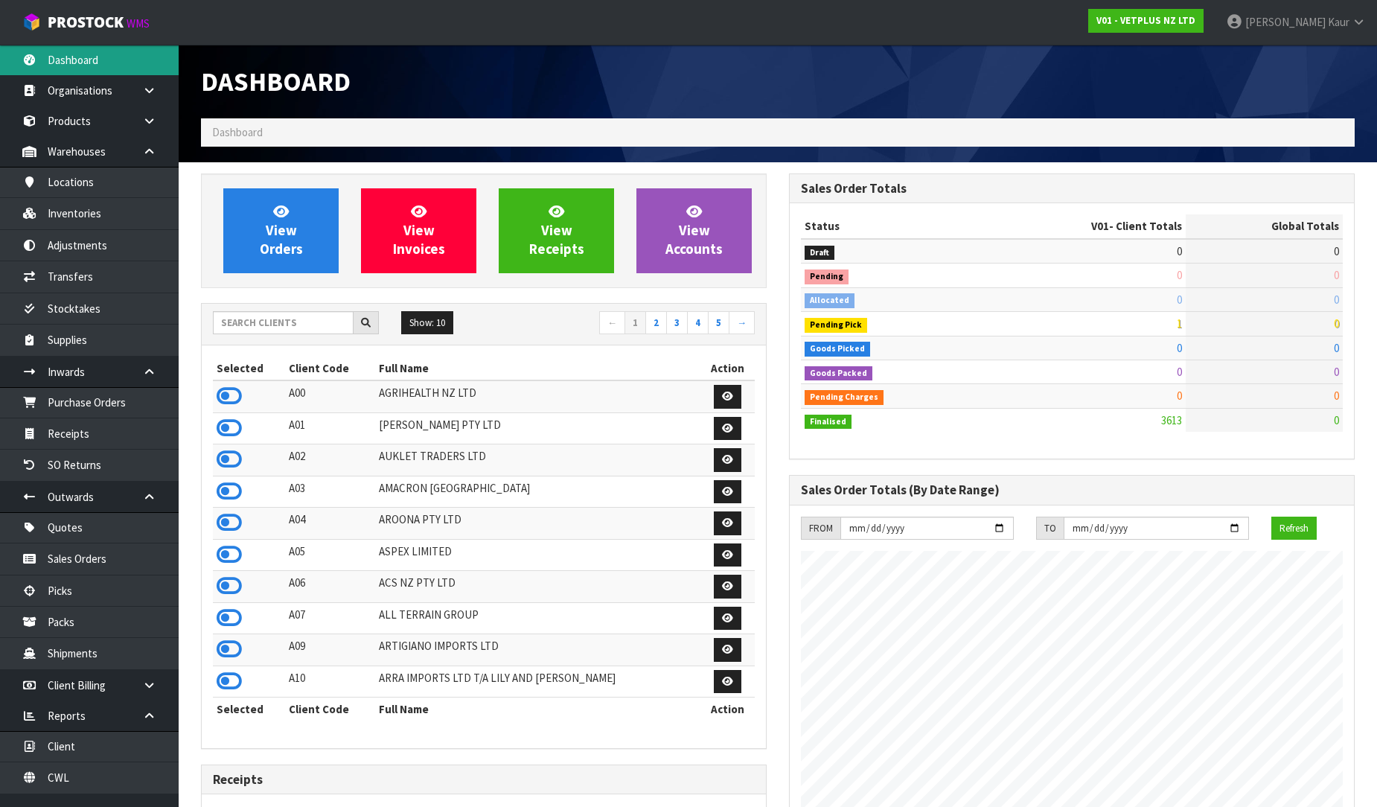
scroll to position [983, 588]
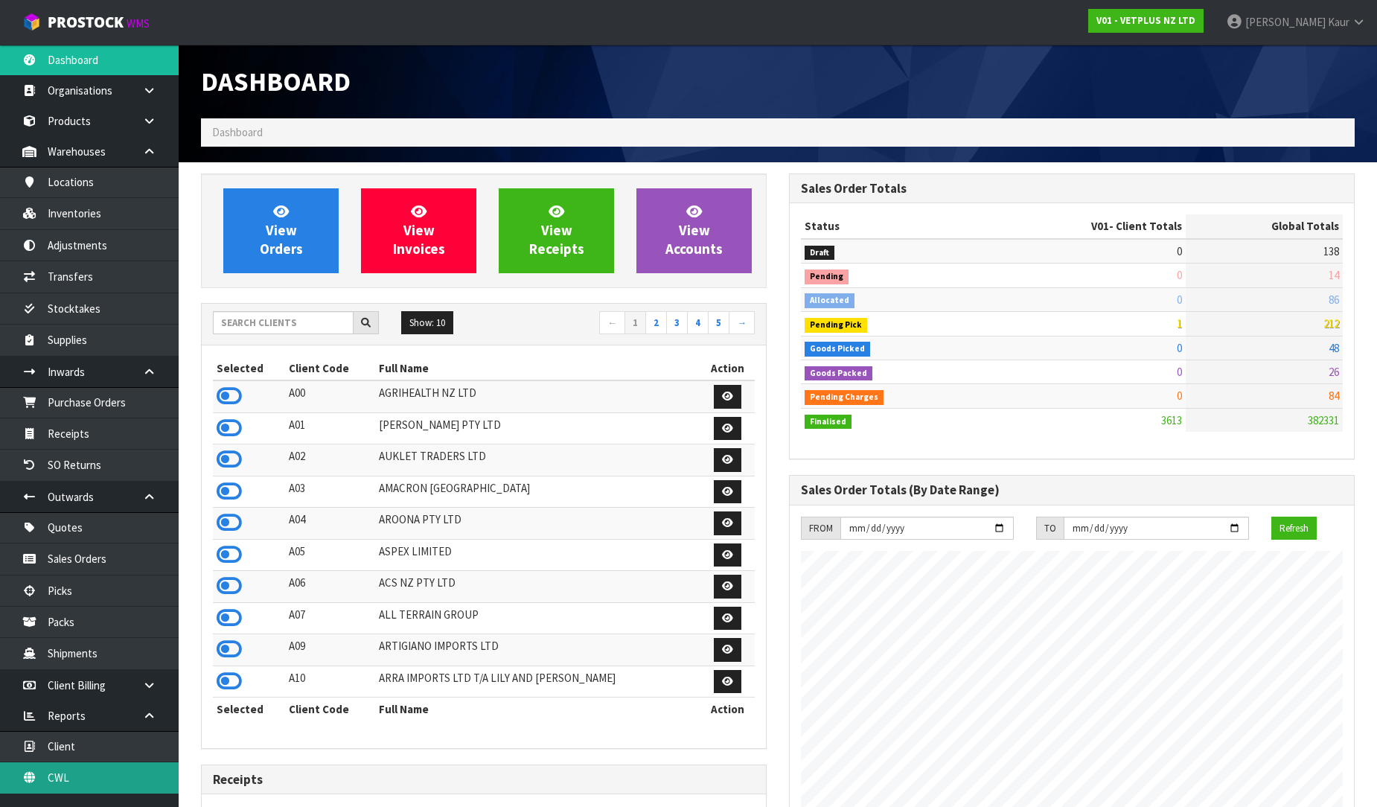
click at [116, 782] on link "CWL" at bounding box center [89, 777] width 179 height 31
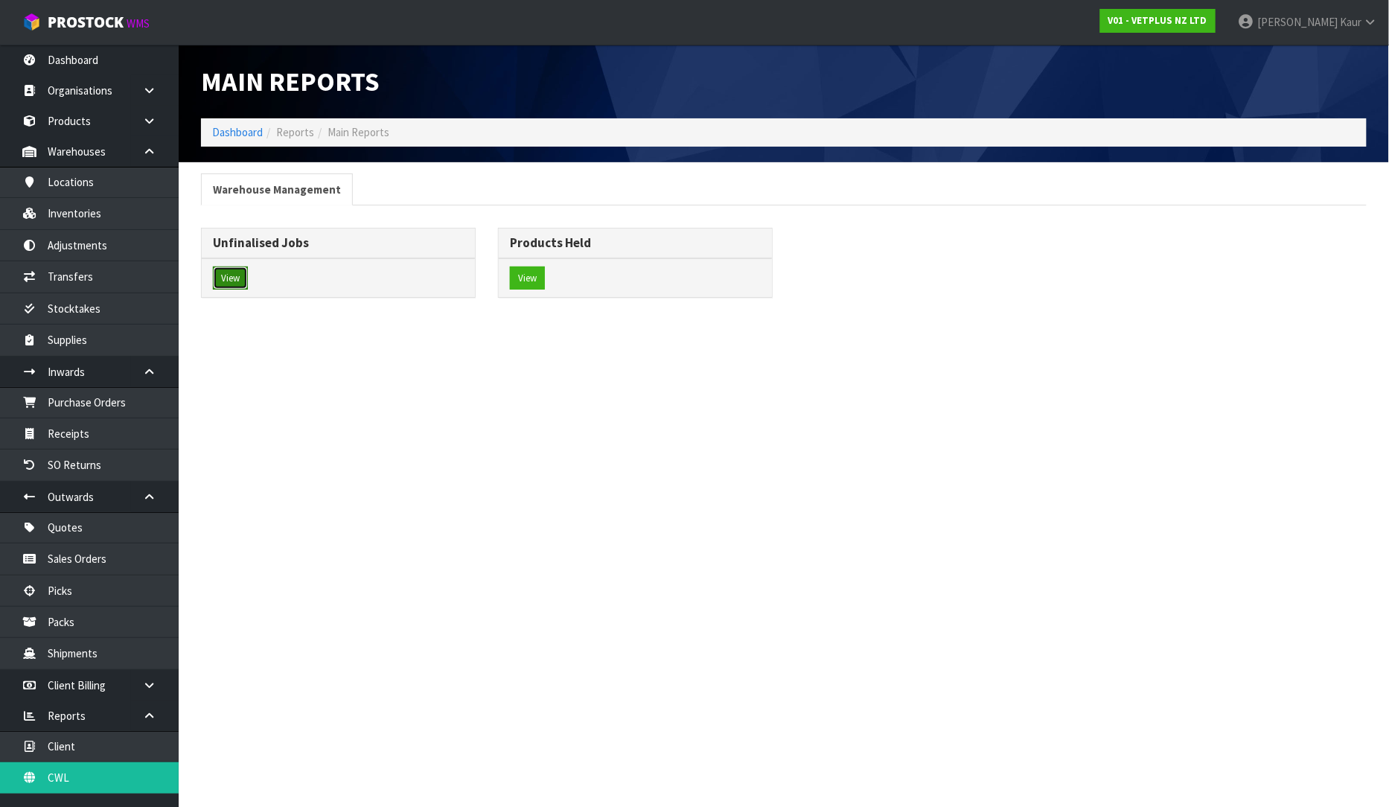
click at [218, 277] on button "View" at bounding box center [230, 278] width 35 height 24
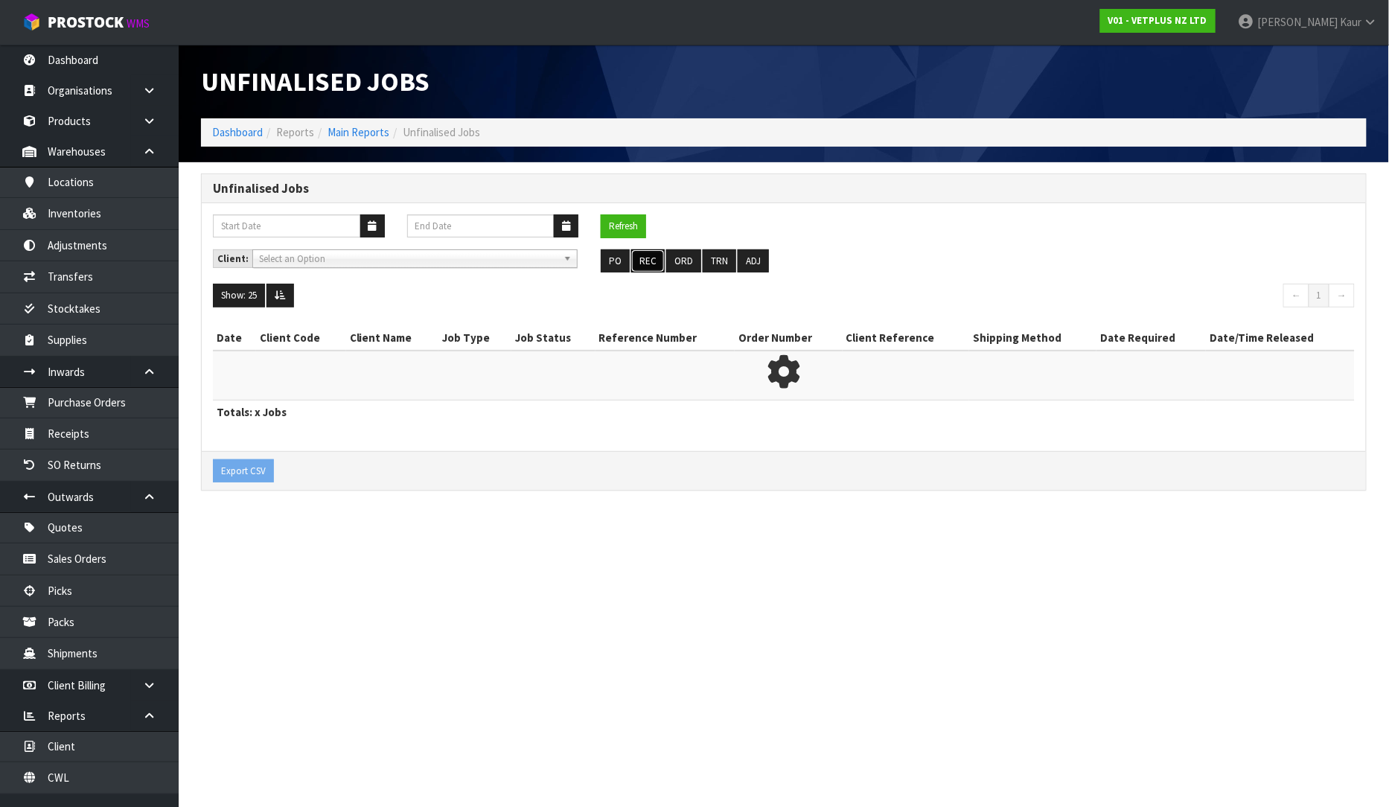
click at [646, 255] on button "REC" at bounding box center [647, 261] width 33 height 24
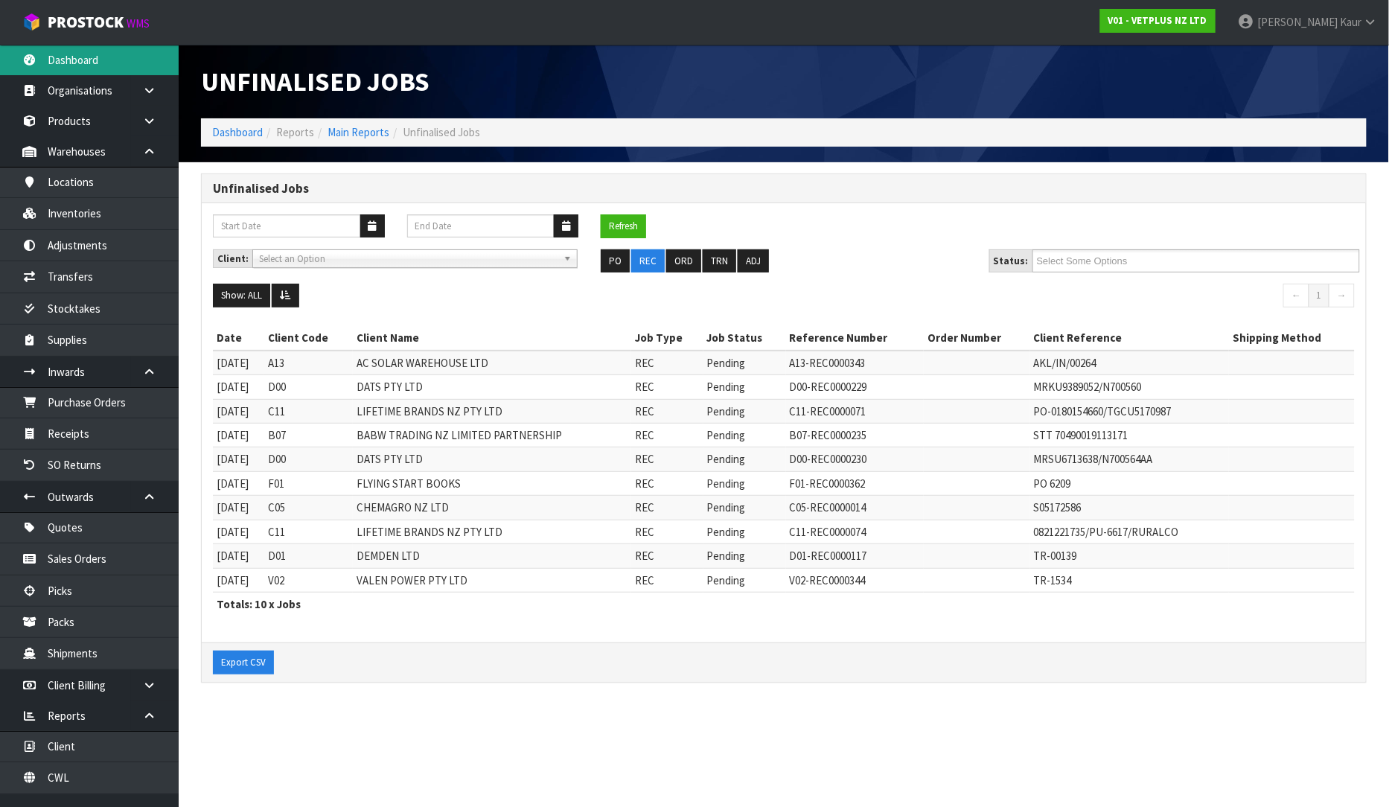
click at [106, 60] on link "Dashboard" at bounding box center [89, 60] width 179 height 31
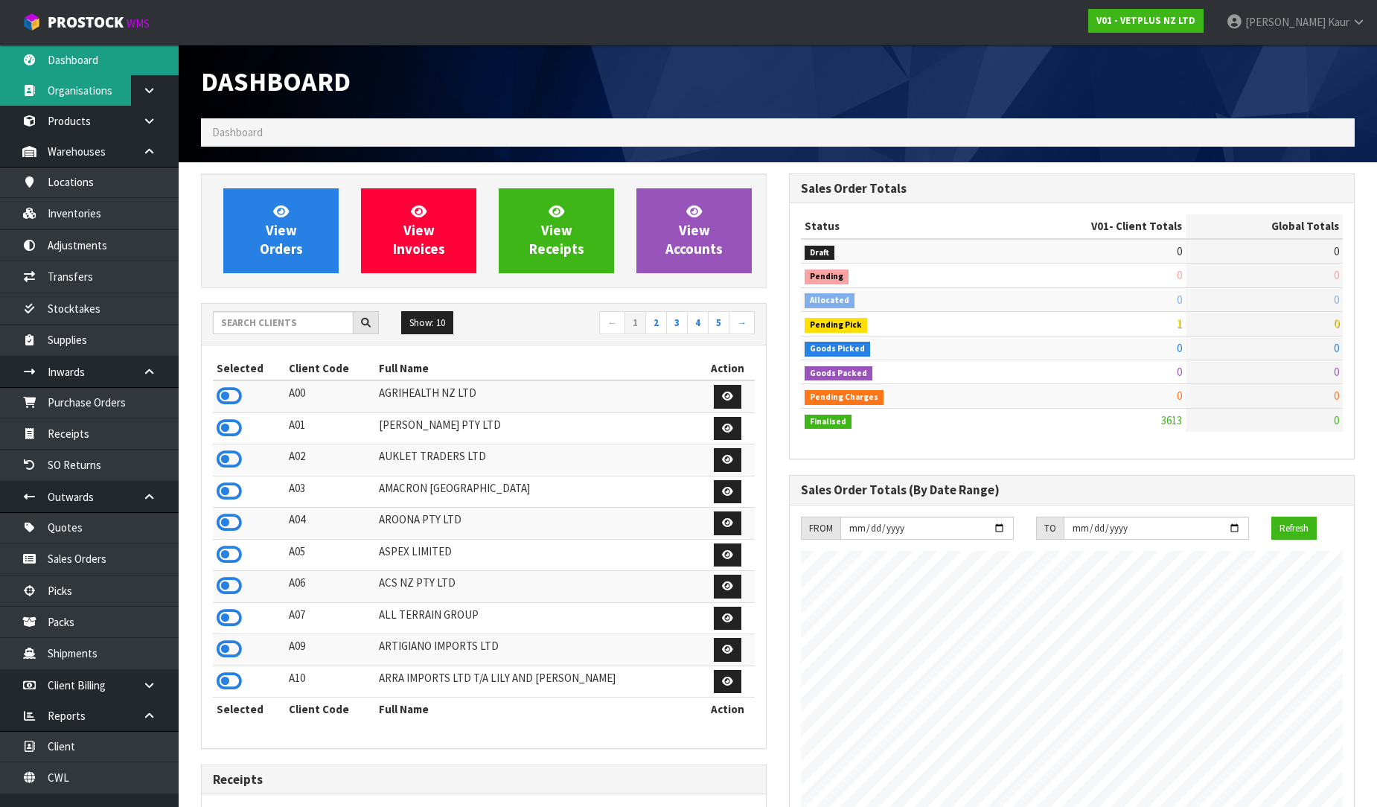
scroll to position [983, 588]
